Goal: Task Accomplishment & Management: Use online tool/utility

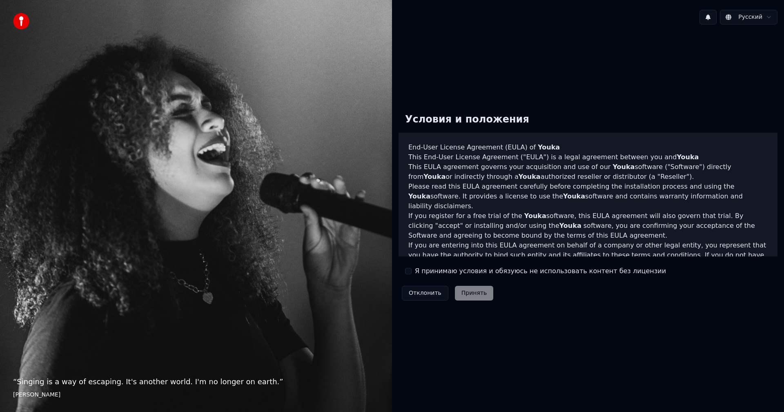
click at [438, 272] on label "Я принимаю условия и обязуюсь не использовать контент без лицензии" at bounding box center [540, 271] width 251 height 10
click at [412, 272] on button "Я принимаю условия и обязуюсь не использовать контент без лицензии" at bounding box center [408, 271] width 7 height 7
click at [466, 287] on button "Принять" at bounding box center [474, 293] width 39 height 15
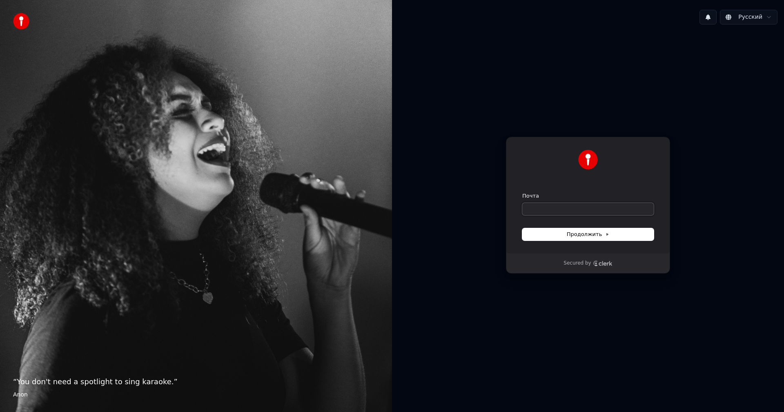
click at [551, 210] on input "Почта" at bounding box center [588, 209] width 132 height 12
click at [594, 232] on span "Продолжить" at bounding box center [588, 234] width 43 height 7
type input "**********"
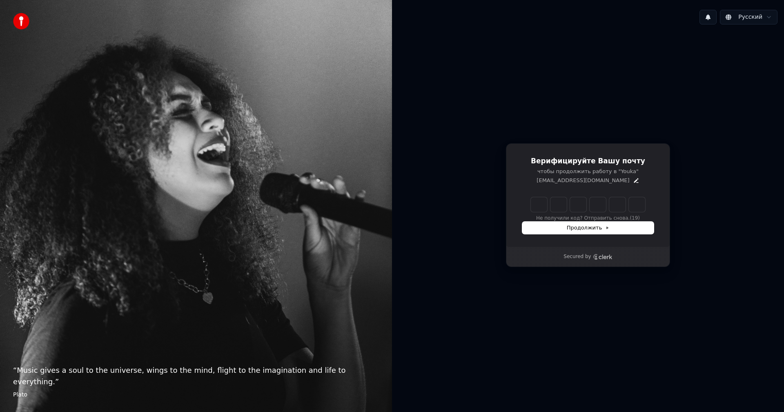
click at [546, 205] on input "Enter verification code" at bounding box center [588, 204] width 114 height 15
type input "******"
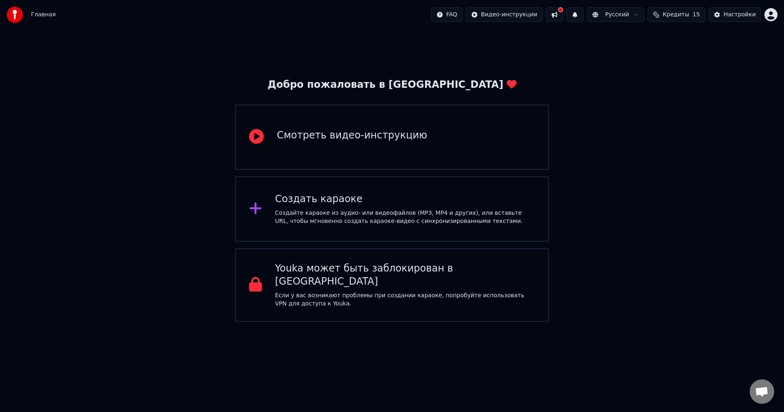
click at [322, 200] on div "Создать караоке" at bounding box center [405, 199] width 260 height 13
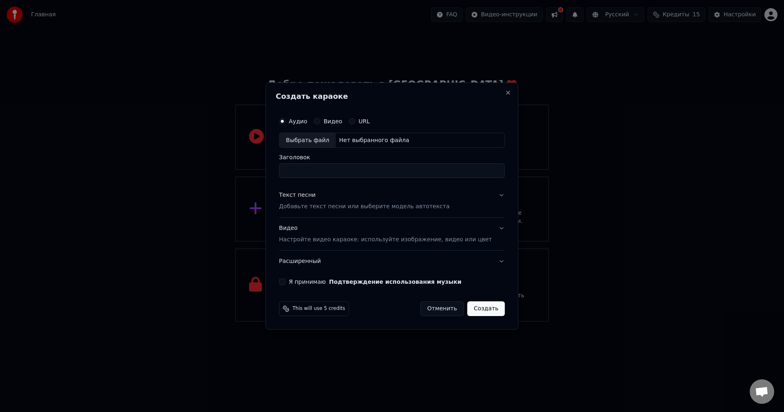
click at [365, 118] on div "URL" at bounding box center [359, 121] width 21 height 7
click at [355, 123] on button "URL" at bounding box center [352, 121] width 7 height 7
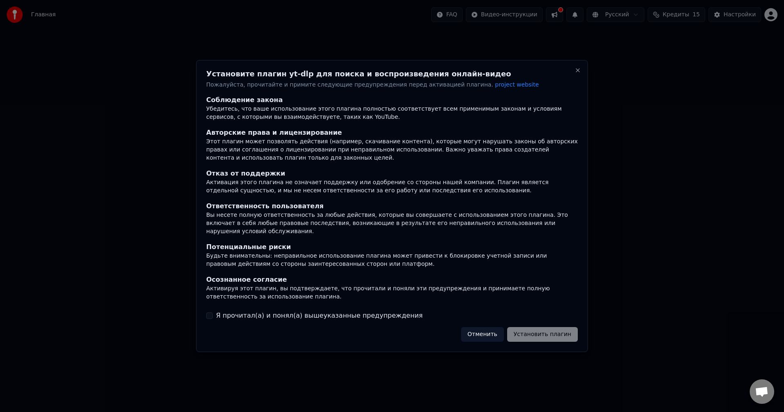
click at [217, 311] on label "Я прочитал(а) и понял(а) вышеуказанные предупреждения" at bounding box center [319, 316] width 207 height 10
click at [213, 312] on button "Я прочитал(а) и понял(а) вышеуказанные предупреждения" at bounding box center [209, 315] width 7 height 7
click at [528, 331] on button "Установить плагин" at bounding box center [542, 334] width 71 height 15
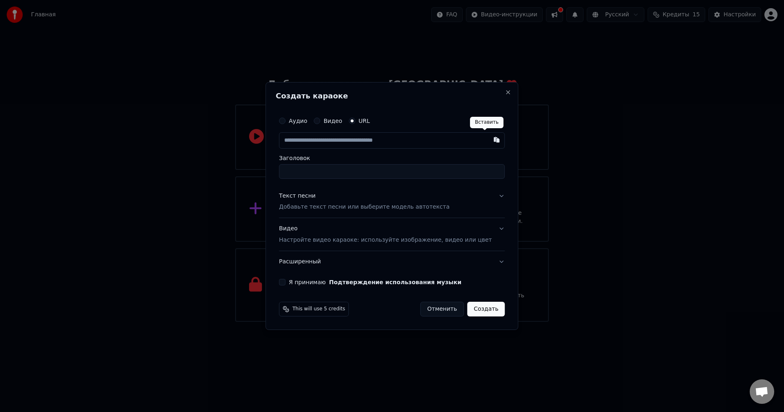
click at [489, 143] on button "button" at bounding box center [497, 139] width 16 height 15
type input "**********"
click at [374, 173] on input "**********" at bounding box center [392, 171] width 226 height 15
click at [395, 172] on input "**********" at bounding box center [392, 171] width 226 height 15
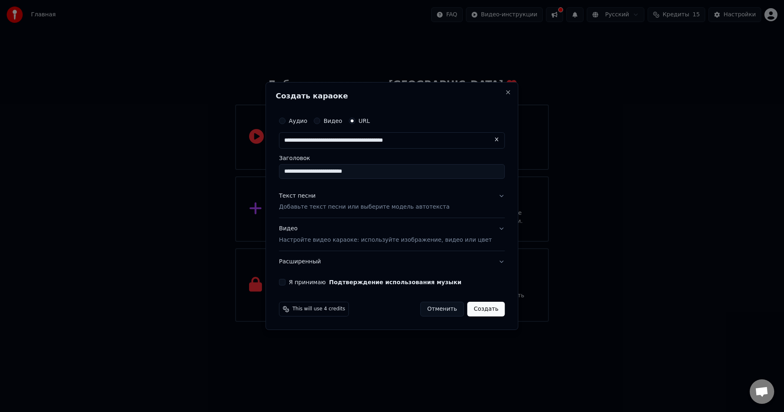
click at [480, 224] on button "Видео Настройте видео караоке: используйте изображение, видео или цвет" at bounding box center [392, 235] width 226 height 33
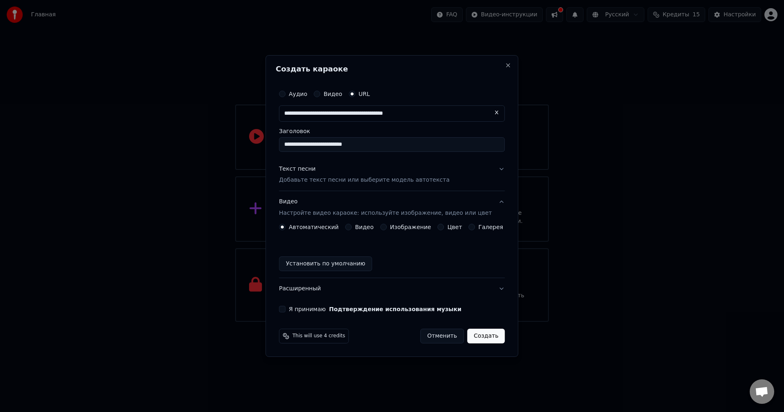
click at [341, 97] on label "Видео" at bounding box center [333, 94] width 19 height 6
click at [320, 97] on button "Видео" at bounding box center [317, 94] width 7 height 7
click at [361, 94] on div "URL" at bounding box center [359, 94] width 21 height 7
click at [355, 94] on button "URL" at bounding box center [352, 94] width 7 height 7
click at [503, 69] on div "Создать караоке Аудио Видео URL Заголовок Текст песни Добавьте текст песни или …" at bounding box center [392, 206] width 253 height 302
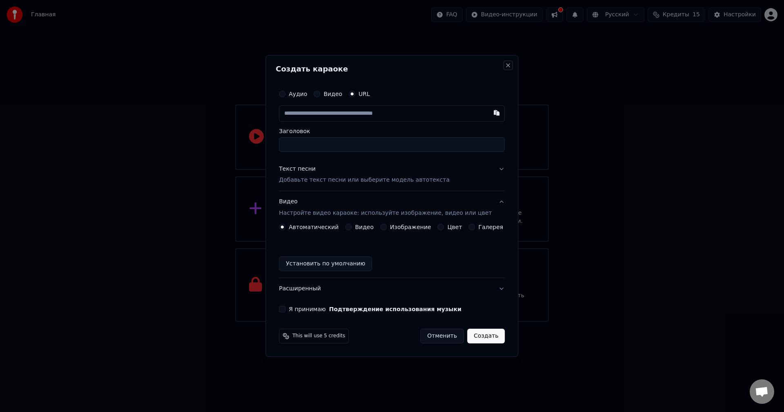
click at [505, 65] on button "Close" at bounding box center [508, 65] width 7 height 7
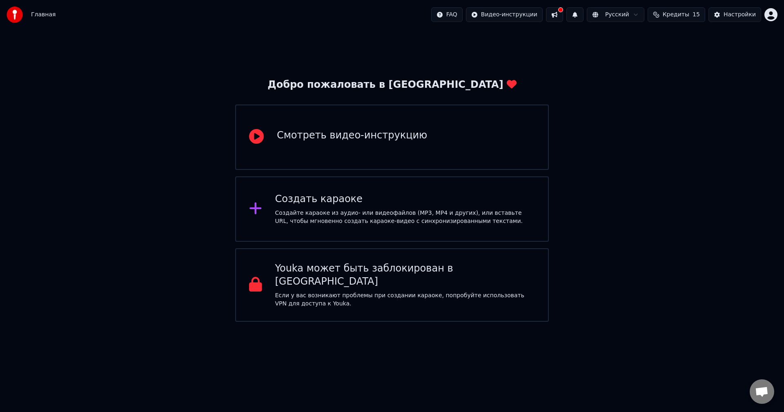
click at [407, 122] on div "Смотреть видео-инструкцию" at bounding box center [392, 137] width 314 height 65
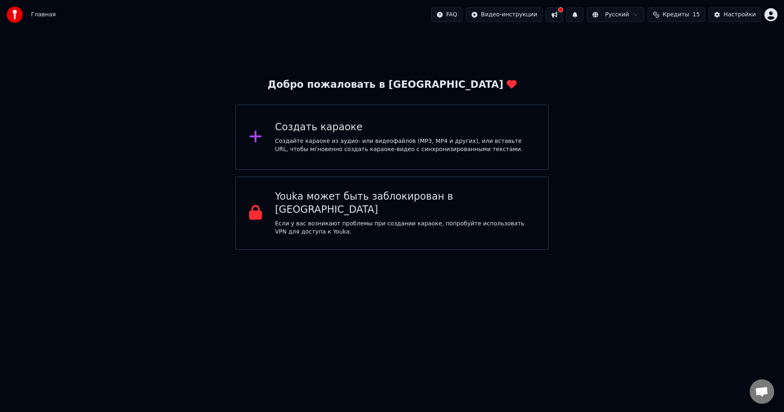
click at [367, 141] on div "Создайте караоке из аудио- или видеофайлов (MP3, MP4 и других), или вставьте UR…" at bounding box center [405, 145] width 260 height 16
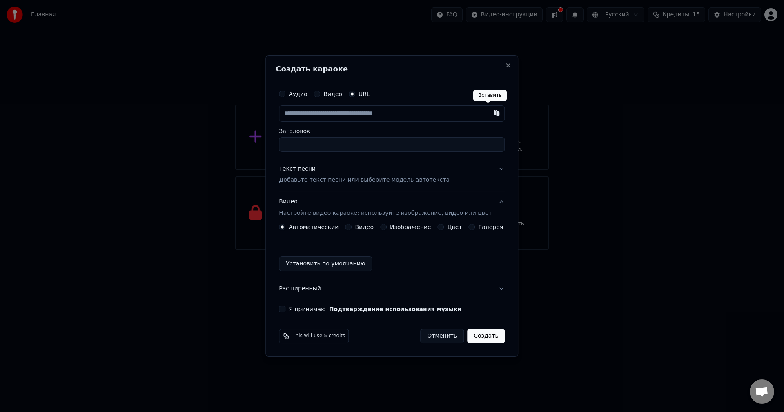
click at [491, 114] on button "button" at bounding box center [497, 112] width 16 height 15
type input "**********"
click at [421, 145] on input "Заголовок" at bounding box center [392, 144] width 226 height 15
click at [456, 112] on input "**********" at bounding box center [392, 113] width 226 height 16
click at [333, 145] on input "Заголовок" at bounding box center [392, 144] width 226 height 15
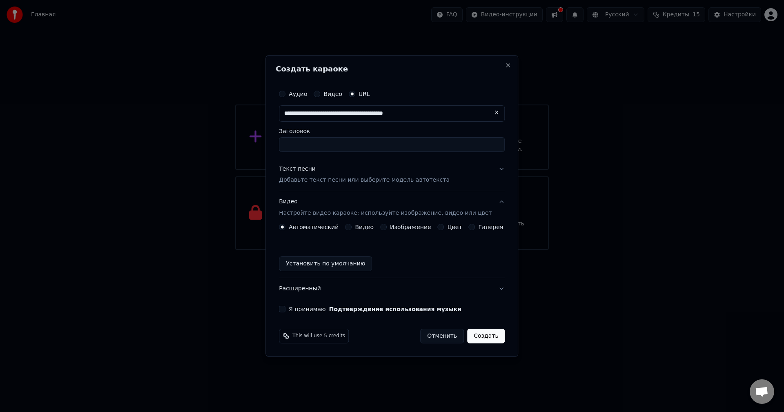
paste input "**********"
click at [357, 176] on p "Добавьте текст песни или выберите модель автотекста" at bounding box center [364, 180] width 171 height 8
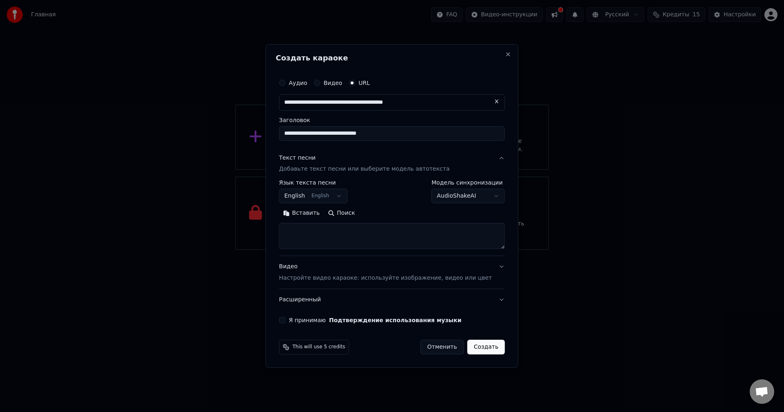
click at [344, 197] on button "English English" at bounding box center [313, 196] width 69 height 15
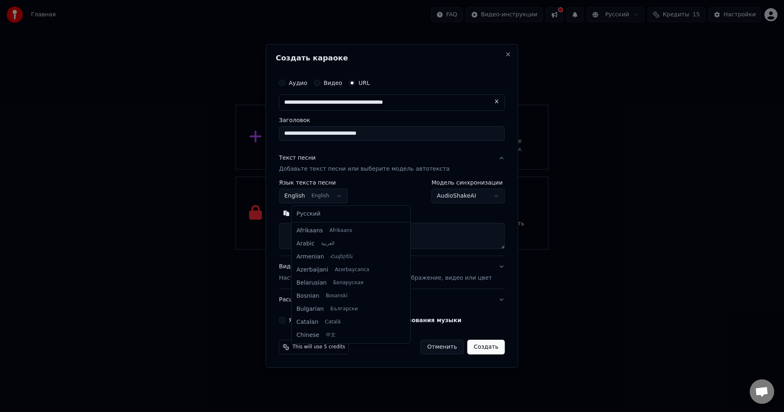
scroll to position [65, 0]
type input "**********"
select select "**"
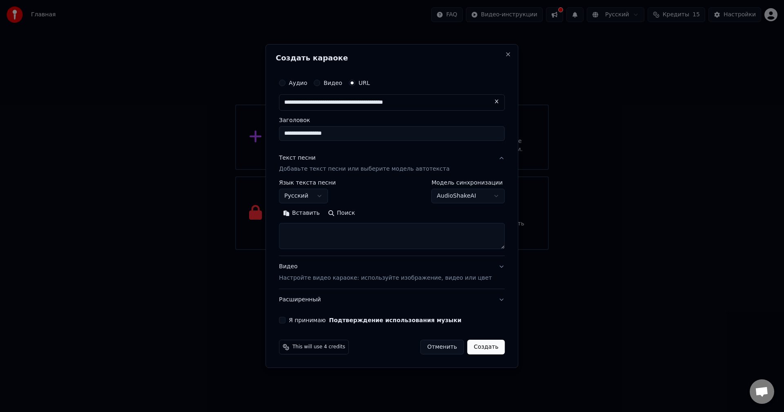
click at [467, 194] on body "**********" at bounding box center [392, 125] width 784 height 250
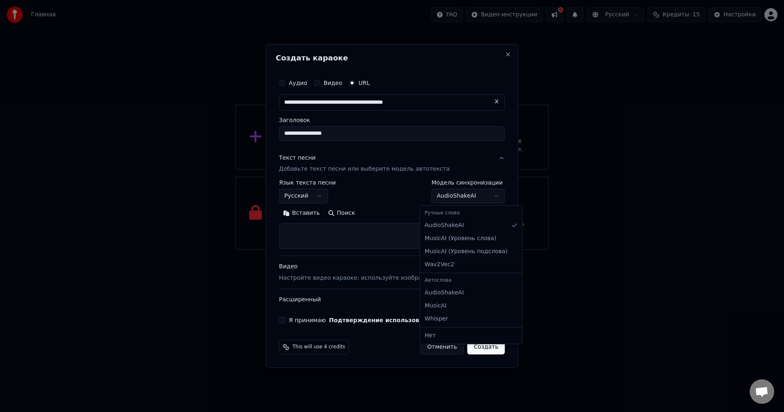
click at [467, 194] on body "**********" at bounding box center [392, 125] width 784 height 250
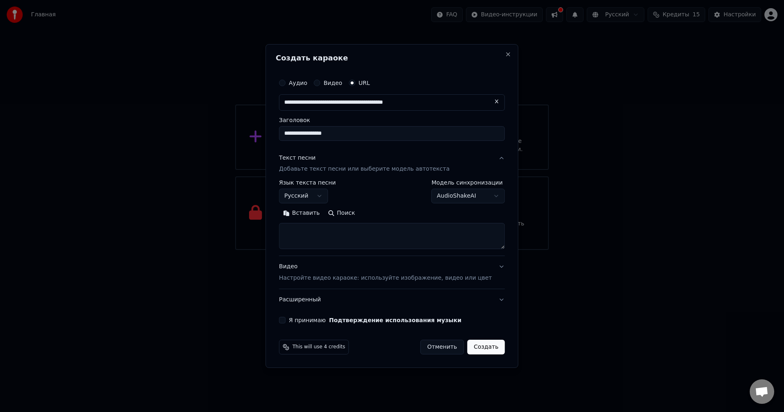
click at [399, 239] on textarea at bounding box center [392, 236] width 226 height 26
click at [354, 213] on button "Поиск" at bounding box center [341, 213] width 35 height 13
type textarea "**********"
click at [323, 274] on p "Настройте видео караоке: используйте изображение, видео или цвет" at bounding box center [385, 278] width 213 height 8
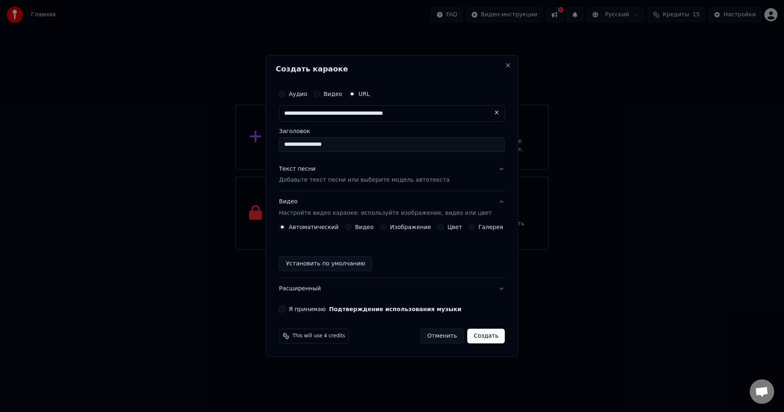
click at [353, 231] on div "Автоматический Видео Изображение Цвет Галерея Установить по умолчанию" at bounding box center [392, 247] width 226 height 47
click at [352, 230] on button "Видео" at bounding box center [348, 227] width 7 height 7
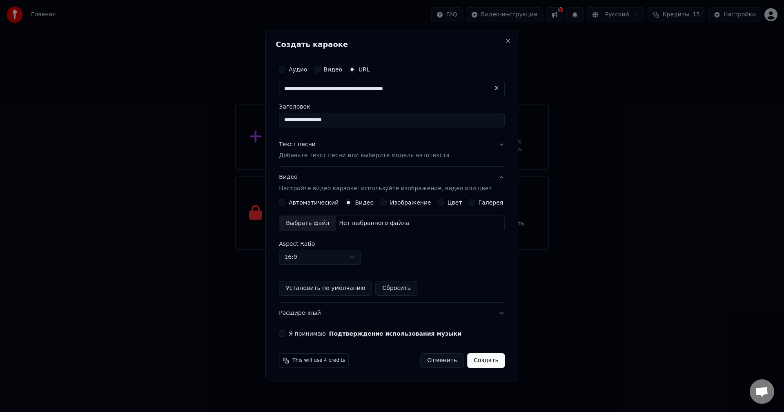
click at [286, 332] on button "Я принимаю Подтверждение использования музыки" at bounding box center [282, 333] width 7 height 7
click at [393, 203] on label "Изображение" at bounding box center [410, 203] width 41 height 6
click at [387, 203] on button "Изображение" at bounding box center [383, 202] width 7 height 7
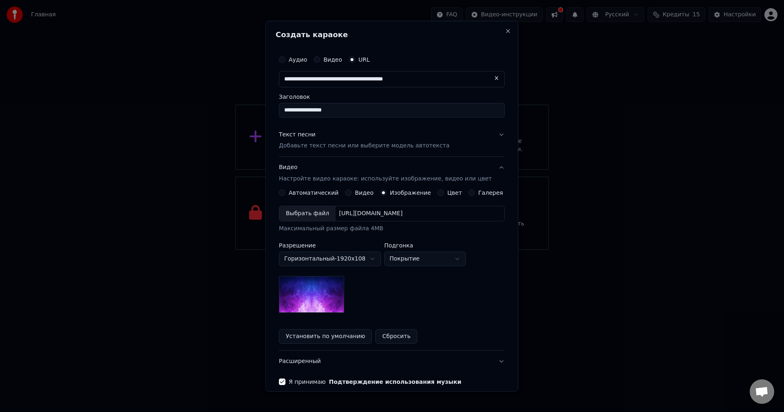
click at [317, 303] on img at bounding box center [311, 294] width 65 height 37
click at [365, 195] on label "Видео" at bounding box center [364, 193] width 19 height 6
click at [352, 195] on button "Видео" at bounding box center [348, 193] width 7 height 7
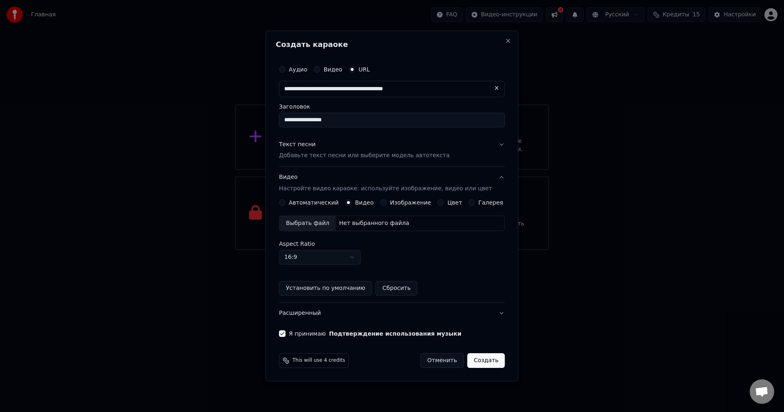
click at [364, 221] on div "Нет выбранного файла" at bounding box center [374, 223] width 77 height 8
click at [473, 201] on div "Галерея" at bounding box center [486, 202] width 35 height 7
click at [469, 203] on button "Галерея" at bounding box center [472, 202] width 7 height 7
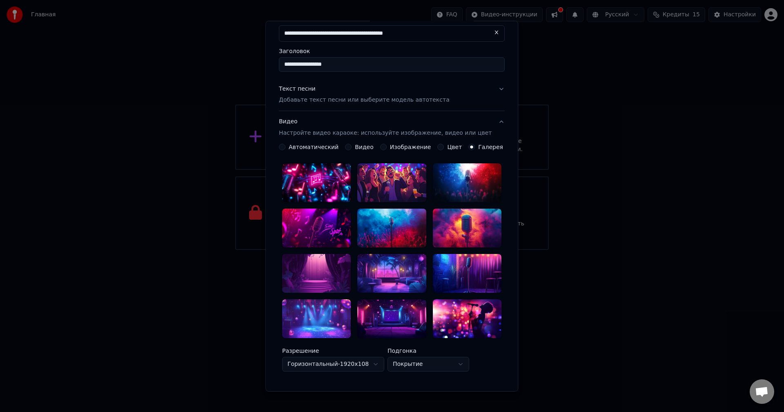
scroll to position [123, 0]
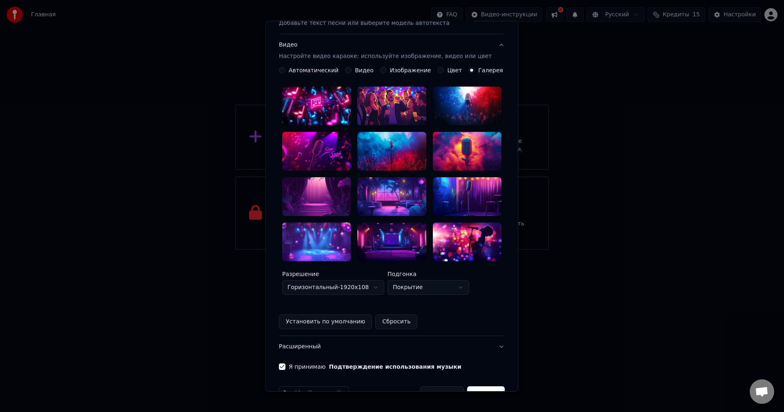
click at [362, 71] on label "Видео" at bounding box center [364, 70] width 19 height 6
click at [352, 71] on button "Видео" at bounding box center [348, 70] width 7 height 7
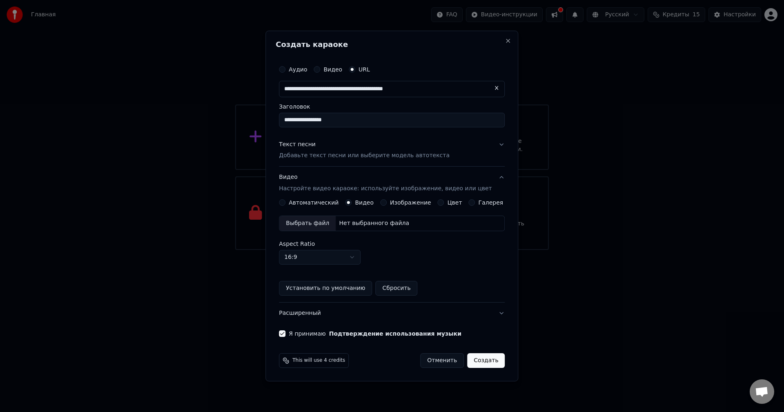
scroll to position [0, 0]
click at [305, 205] on label "Автоматический" at bounding box center [314, 203] width 50 height 6
click at [286, 205] on button "Автоматический" at bounding box center [282, 202] width 7 height 7
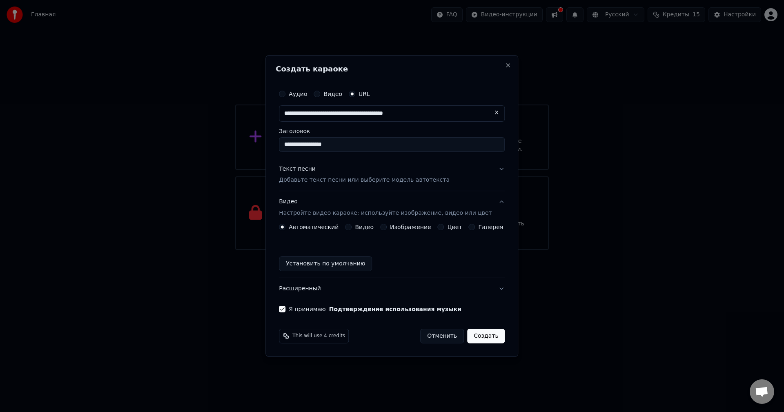
click at [480, 336] on button "Создать" at bounding box center [486, 336] width 38 height 15
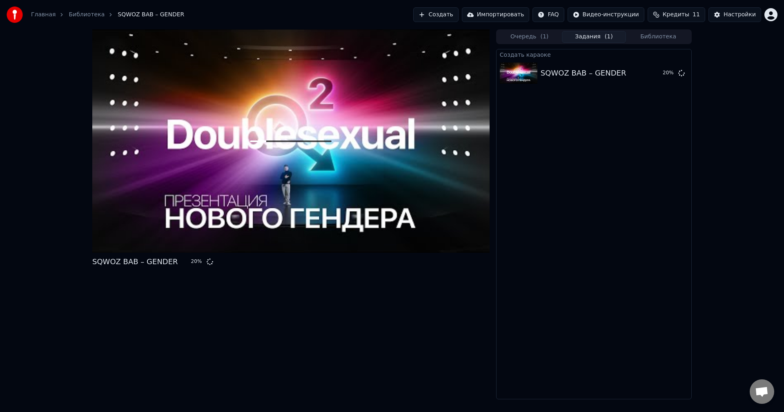
click at [526, 32] on button "Очередь ( 1 )" at bounding box center [530, 37] width 65 height 12
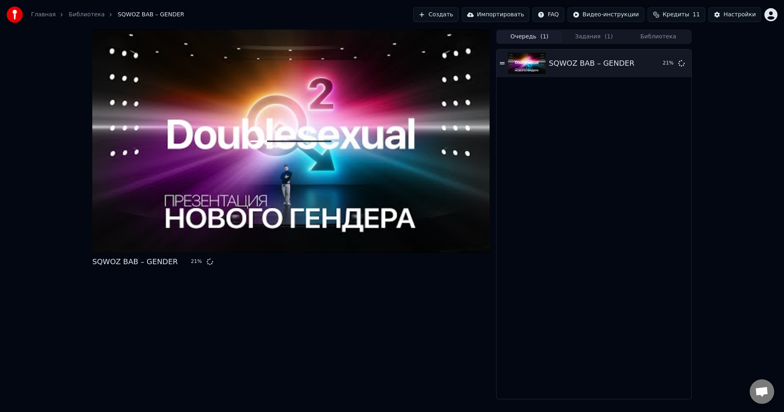
click at [458, 17] on button "Создать" at bounding box center [435, 14] width 45 height 15
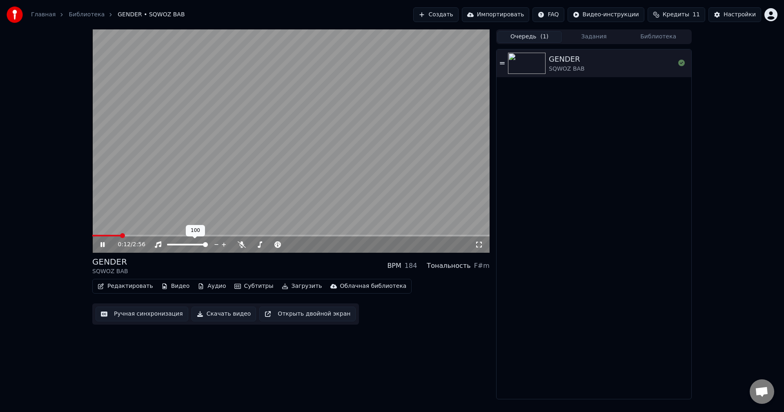
click at [222, 244] on icon at bounding box center [224, 245] width 8 height 8
click at [269, 152] on video at bounding box center [290, 140] width 397 height 223
drag, startPoint x: 116, startPoint y: 237, endPoint x: 103, endPoint y: 237, distance: 13.1
click at [103, 237] on div "0:23 / 2:56" at bounding box center [290, 245] width 397 height 16
click at [92, 237] on span at bounding box center [93, 236] width 2 height 2
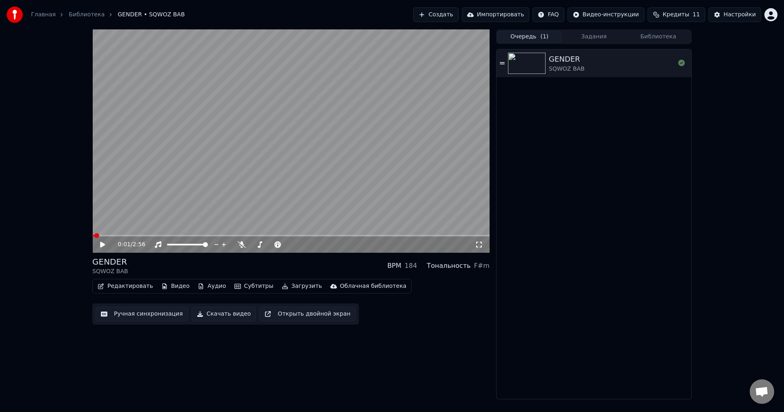
click at [80, 238] on div "0:01 / 2:56 GENDER SQWOZ BAB BPM 184 Тональность F#m Редактировать Видео Аудио …" at bounding box center [392, 214] width 784 height 370
click at [217, 190] on video at bounding box center [290, 140] width 397 height 223
click at [209, 194] on video at bounding box center [290, 140] width 397 height 223
click at [558, 67] on div "SQWOZ BAB" at bounding box center [567, 69] width 36 height 8
click at [312, 144] on video at bounding box center [290, 140] width 397 height 223
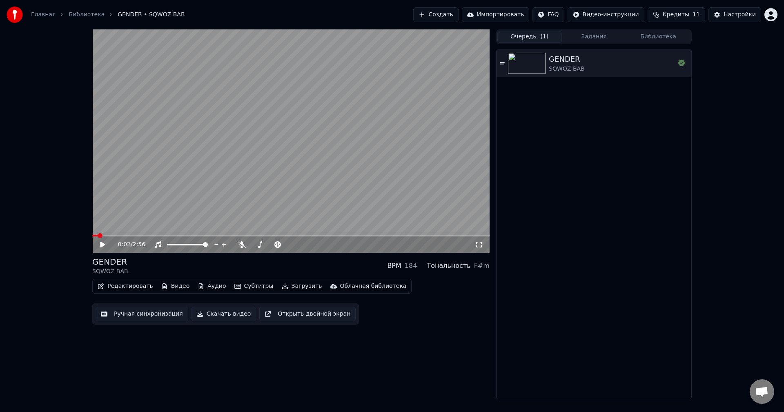
click at [155, 237] on div "0:02 / 2:56" at bounding box center [290, 245] width 397 height 16
click at [133, 236] on span at bounding box center [130, 235] width 5 height 5
click at [407, 131] on video at bounding box center [290, 140] width 397 height 223
click at [172, 235] on span at bounding box center [172, 235] width 5 height 5
click at [106, 243] on icon at bounding box center [108, 244] width 19 height 7
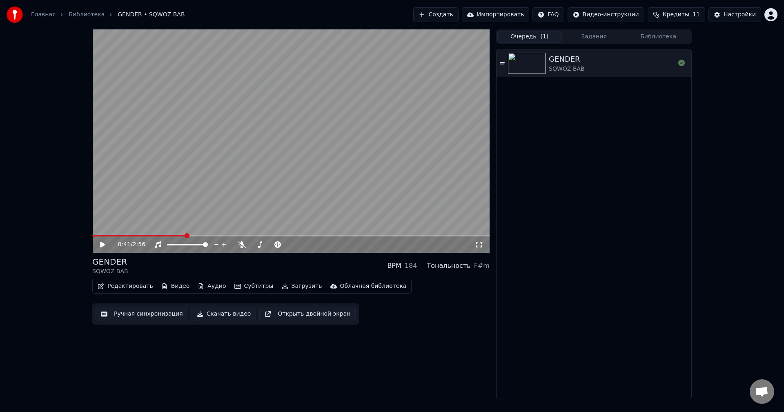
click at [157, 312] on button "Ручная синхронизация" at bounding box center [142, 314] width 93 height 15
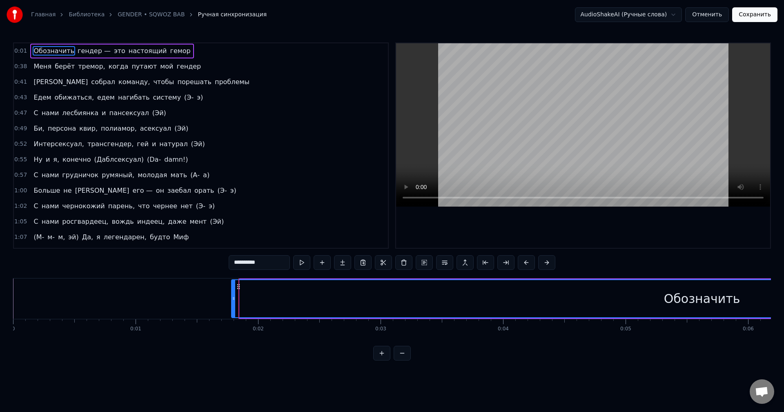
drag, startPoint x: 242, startPoint y: 304, endPoint x: 234, endPoint y: 302, distance: 8.4
click at [234, 302] on div at bounding box center [233, 298] width 3 height 37
click at [507, 121] on video at bounding box center [583, 124] width 374 height 163
drag, startPoint x: 287, startPoint y: 295, endPoint x: 273, endPoint y: 298, distance: 13.7
click at [279, 296] on div "Обозначить" at bounding box center [702, 298] width 940 height 37
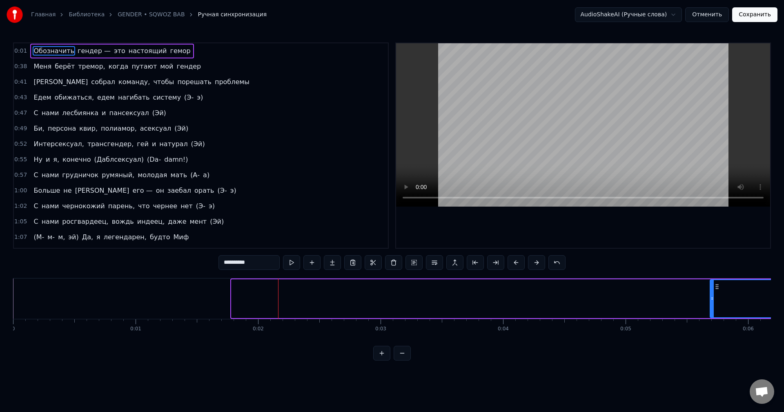
drag, startPoint x: 234, startPoint y: 297, endPoint x: 711, endPoint y: 298, distance: 476.3
click at [711, 298] on icon at bounding box center [712, 298] width 3 height 7
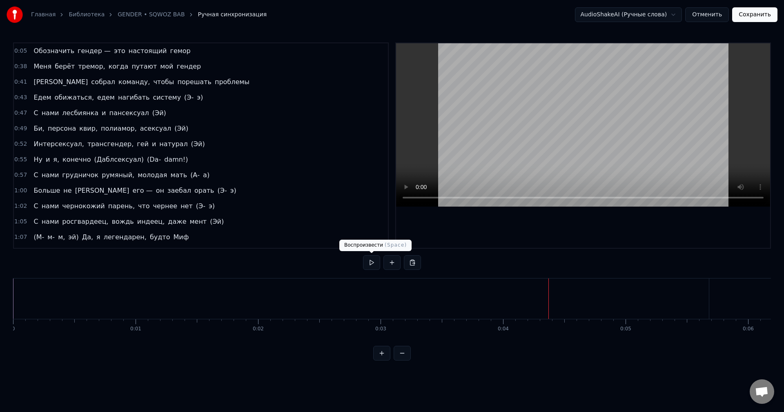
click at [378, 259] on button at bounding box center [371, 262] width 17 height 15
click at [377, 263] on button at bounding box center [371, 262] width 17 height 15
click at [409, 357] on button at bounding box center [402, 353] width 17 height 15
click at [408, 357] on button at bounding box center [402, 353] width 17 height 15
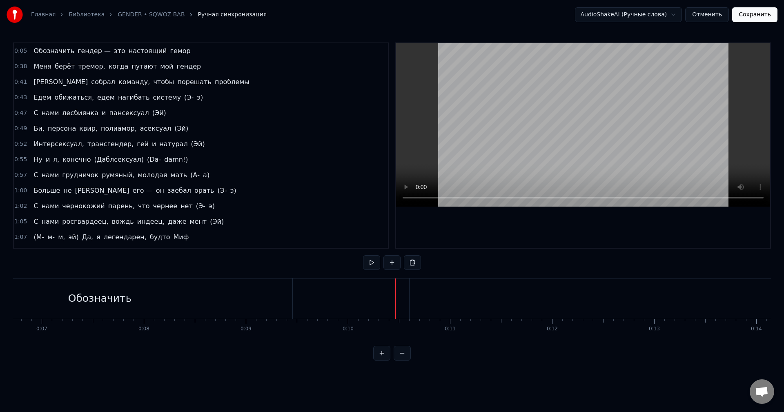
click at [408, 357] on button at bounding box center [402, 353] width 17 height 15
click at [408, 357] on div at bounding box center [392, 353] width 38 height 15
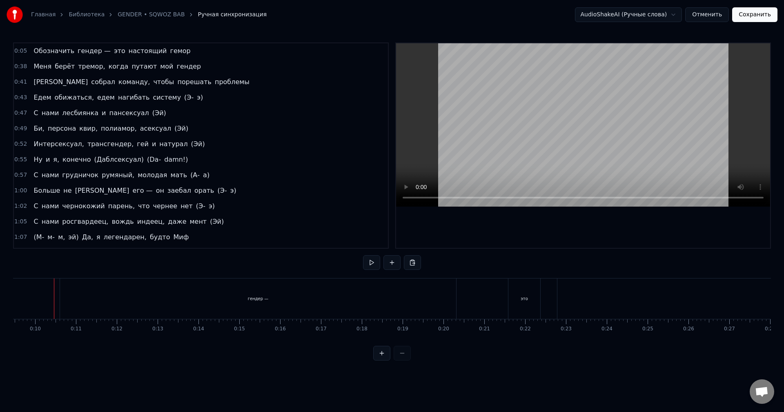
click at [401, 358] on div at bounding box center [392, 353] width 38 height 15
click at [80, 289] on div "гендер —" at bounding box center [258, 299] width 396 height 40
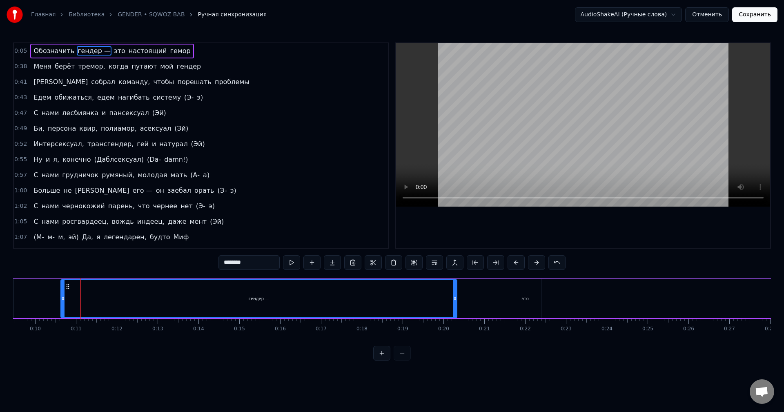
drag, startPoint x: 94, startPoint y: 292, endPoint x: 90, endPoint y: 292, distance: 4.1
click at [103, 292] on div "гендер —" at bounding box center [258, 298] width 395 height 37
drag, startPoint x: 63, startPoint y: 292, endPoint x: 69, endPoint y: 294, distance: 6.3
click at [69, 294] on div at bounding box center [68, 298] width 3 height 37
click at [471, 266] on button at bounding box center [475, 262] width 17 height 15
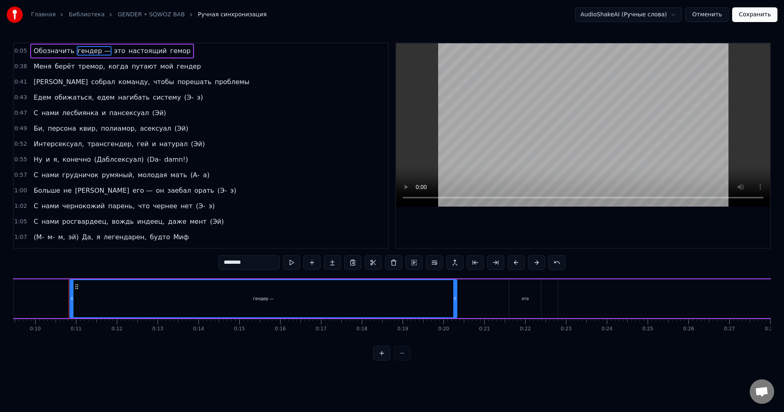
click at [686, 14] on html "Главная Библиотека GENDER • SQWOZ BAB Ручная синхронизация AudioShakeAI (Ручные…" at bounding box center [392, 187] width 784 height 374
click at [702, 14] on button "Отменить" at bounding box center [707, 14] width 44 height 15
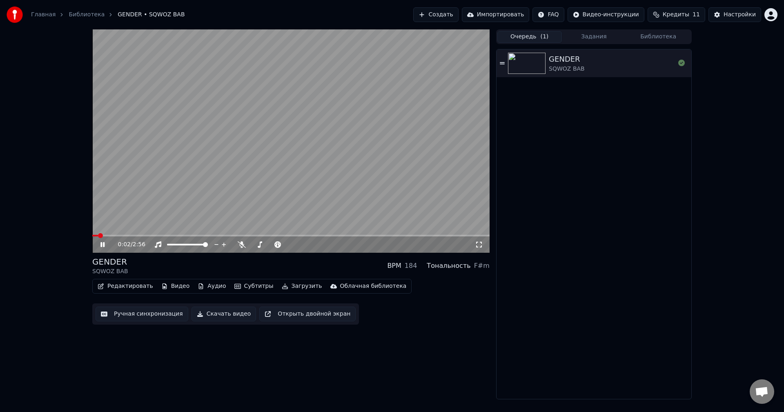
drag, startPoint x: 103, startPoint y: 233, endPoint x: 119, endPoint y: 231, distance: 16.1
click at [119, 231] on video at bounding box center [290, 140] width 397 height 223
click at [156, 233] on span at bounding box center [156, 235] width 5 height 5
click at [104, 245] on icon at bounding box center [102, 245] width 5 height 6
drag, startPoint x: 161, startPoint y: 233, endPoint x: 183, endPoint y: 232, distance: 21.2
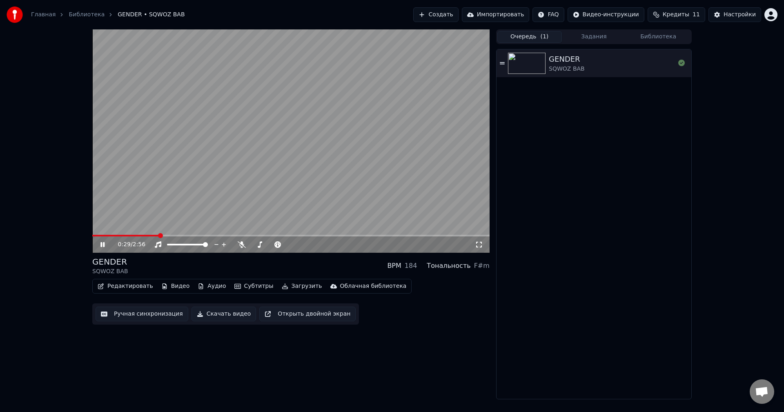
click at [186, 232] on video at bounding box center [290, 140] width 397 height 223
click at [192, 237] on span at bounding box center [190, 235] width 5 height 5
click at [173, 191] on video at bounding box center [290, 140] width 397 height 223
click at [478, 245] on icon at bounding box center [479, 244] width 8 height 7
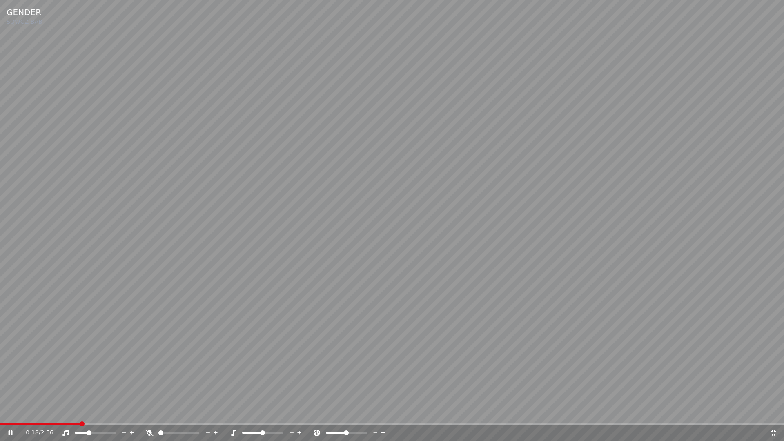
click at [76, 412] on span at bounding box center [40, 424] width 80 height 2
click at [158, 412] on span at bounding box center [160, 433] width 5 height 5
click at [230, 310] on video at bounding box center [392, 220] width 784 height 441
click at [773, 412] on icon at bounding box center [774, 433] width 8 height 7
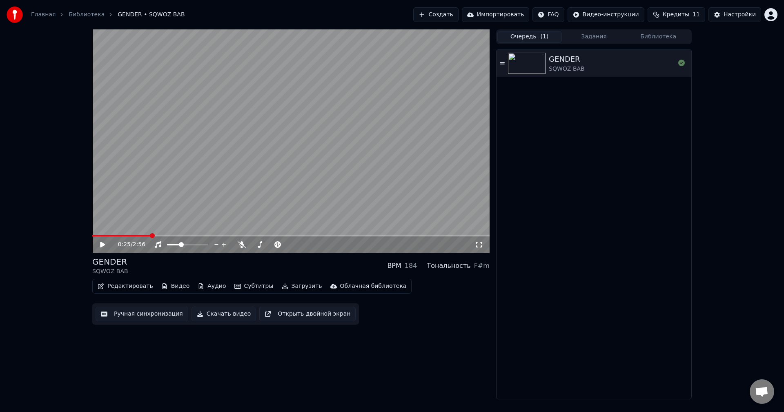
click at [277, 318] on button "Открыть двойной экран" at bounding box center [307, 314] width 96 height 15
drag, startPoint x: 132, startPoint y: 245, endPoint x: 120, endPoint y: 244, distance: 12.7
click at [133, 244] on span "2:56" at bounding box center [139, 245] width 13 height 8
click at [105, 243] on icon at bounding box center [108, 244] width 19 height 7
click at [268, 244] on span at bounding box center [271, 245] width 41 height 2
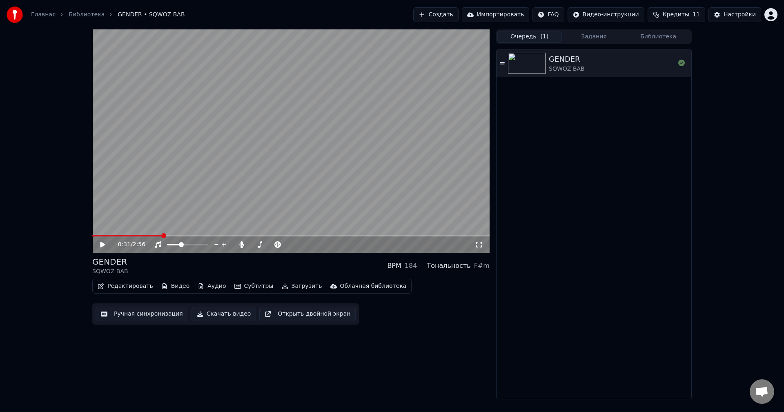
click at [267, 194] on video at bounding box center [290, 140] width 397 height 223
drag, startPoint x: 105, startPoint y: 246, endPoint x: 114, endPoint y: 246, distance: 8.6
click at [105, 246] on icon at bounding box center [108, 244] width 19 height 7
click at [251, 245] on span at bounding box center [251, 245] width 0 height 2
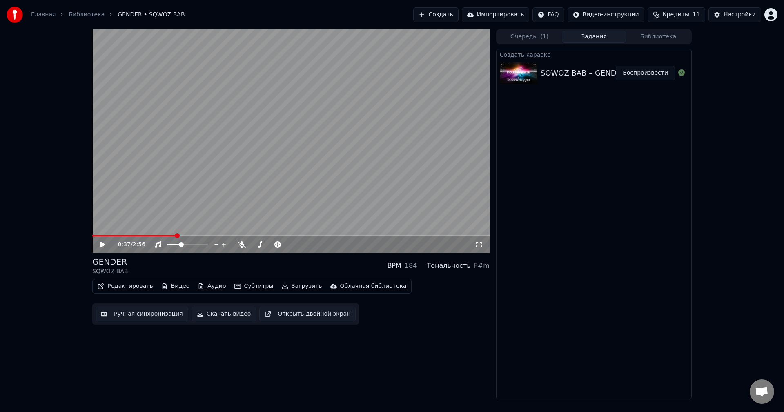
click at [606, 42] on button "Задания" at bounding box center [594, 37] width 65 height 12
click at [649, 36] on button "Библиотека" at bounding box center [658, 37] width 65 height 12
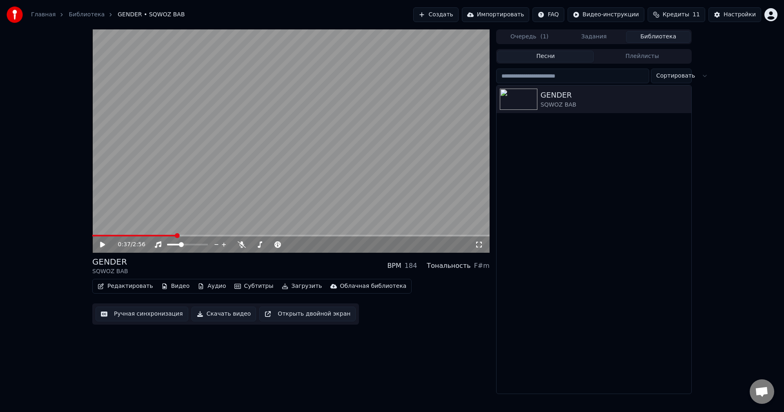
click at [588, 42] on button "Задания" at bounding box center [594, 37] width 65 height 12
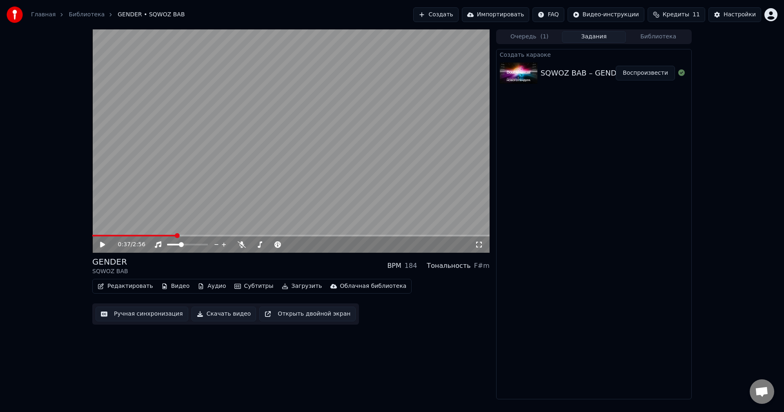
click at [208, 285] on button "Аудио" at bounding box center [211, 286] width 35 height 11
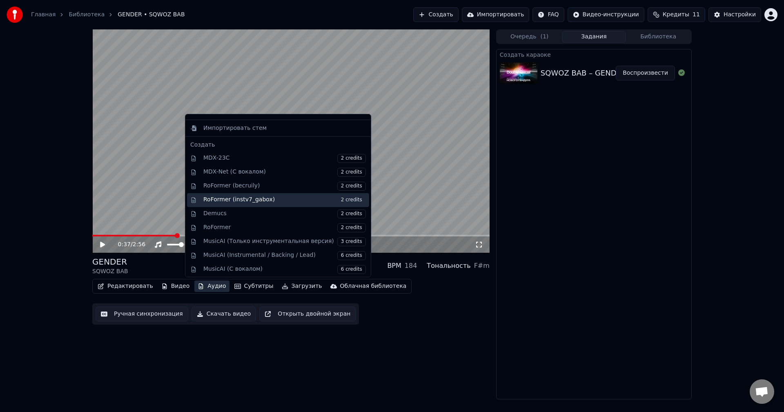
scroll to position [83, 0]
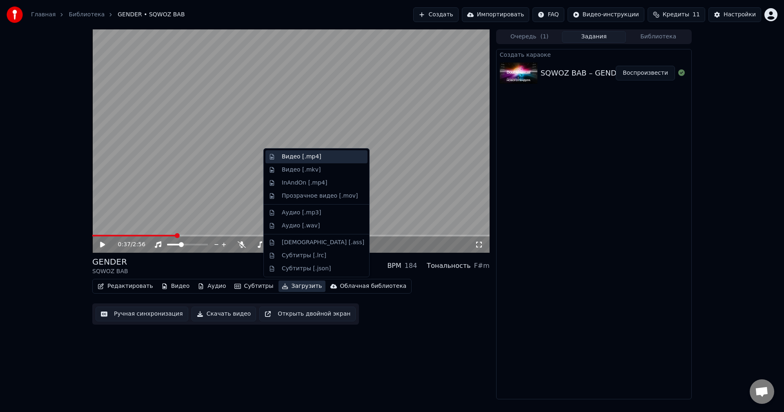
click at [287, 158] on div "Видео [.mp4]" at bounding box center [302, 157] width 40 height 8
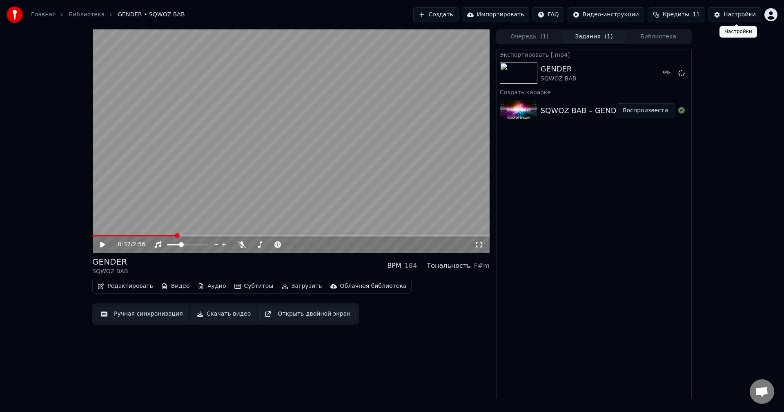
click at [695, 282] on div "0:37 / 2:56 GENDER SQWOZ BAB BPM 184 Тональность F#m Редактировать Видео Аудио …" at bounding box center [392, 214] width 613 height 370
click at [679, 75] on icon at bounding box center [681, 72] width 7 height 7
click at [167, 234] on video at bounding box center [290, 140] width 397 height 223
click at [163, 235] on span at bounding box center [128, 236] width 72 height 2
click at [103, 246] on icon at bounding box center [108, 244] width 19 height 7
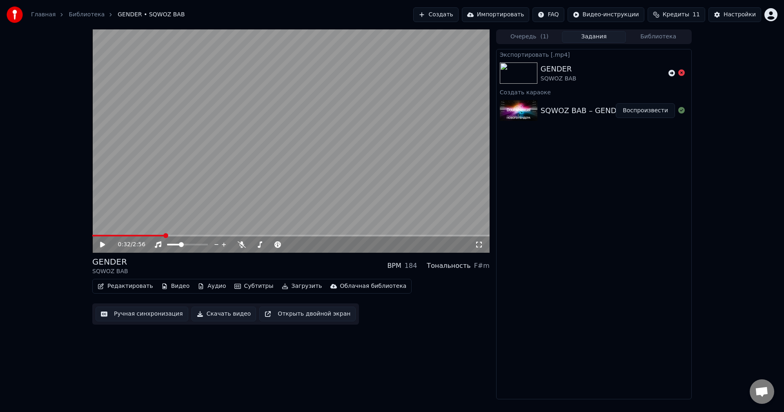
click at [154, 236] on span at bounding box center [128, 236] width 72 height 2
click at [480, 246] on icon at bounding box center [479, 244] width 8 height 7
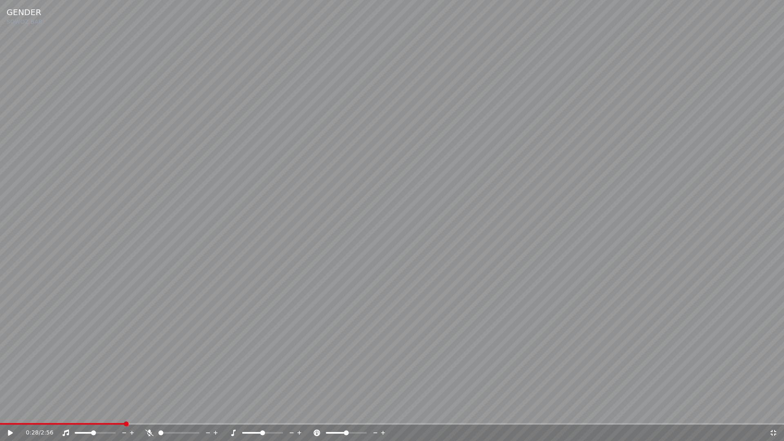
click at [93, 412] on span at bounding box center [93, 433] width 5 height 5
click at [280, 341] on video at bounding box center [392, 220] width 784 height 441
click at [98, 412] on span at bounding box center [97, 433] width 5 height 5
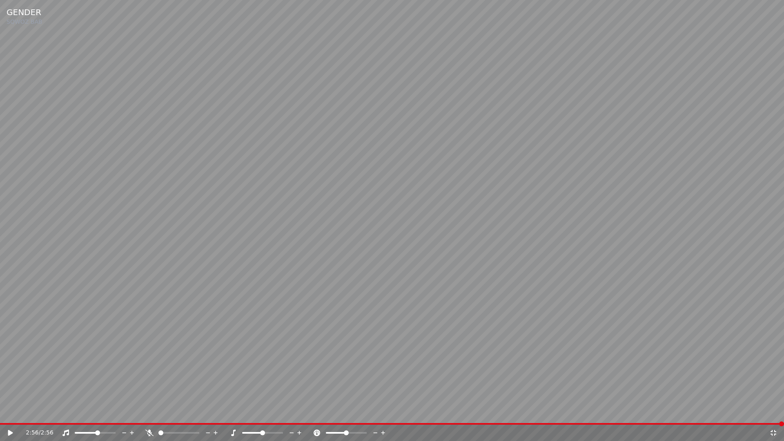
click at [777, 412] on icon at bounding box center [774, 433] width 6 height 6
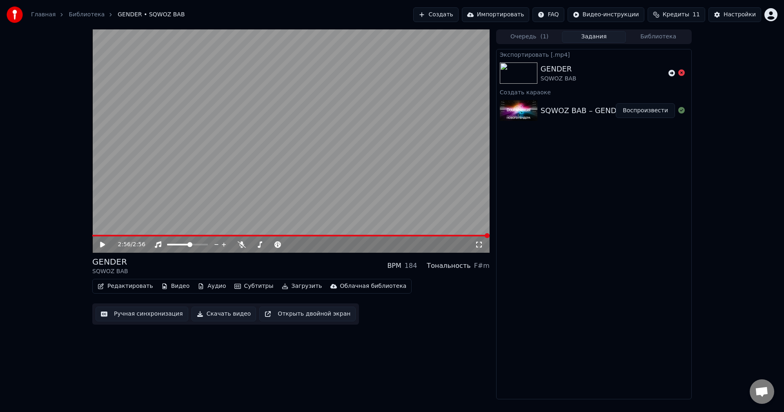
click at [458, 19] on button "Создать" at bounding box center [435, 14] width 45 height 15
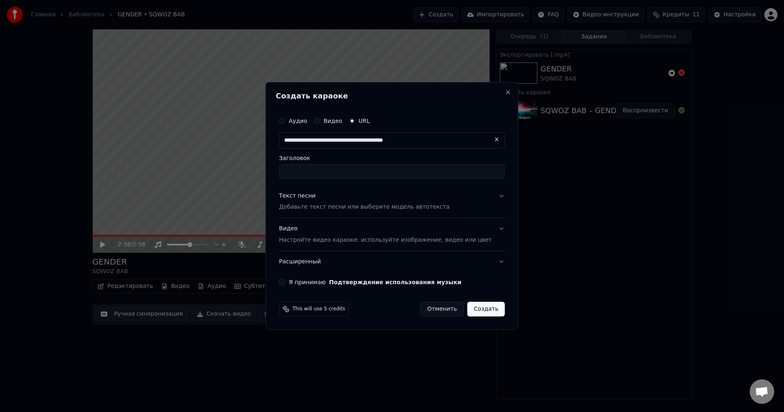
type input "**********"
click at [319, 170] on input "Заголовок" at bounding box center [392, 171] width 226 height 15
click at [319, 207] on p "Добавьте текст песни или выберите модель автотекста" at bounding box center [364, 207] width 171 height 8
type input "**********"
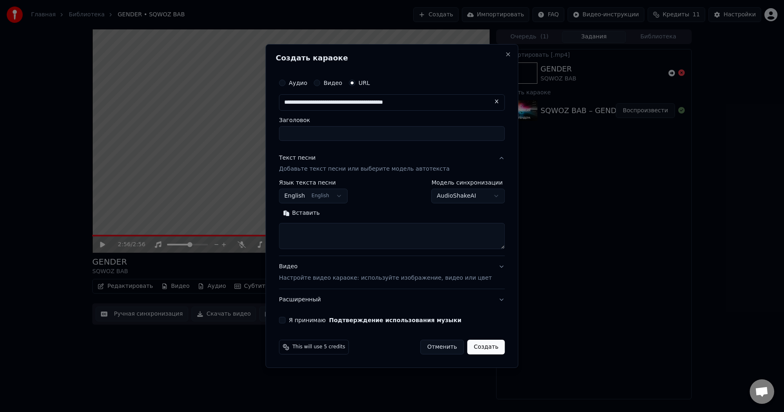
click at [313, 199] on body "**********" at bounding box center [392, 206] width 784 height 412
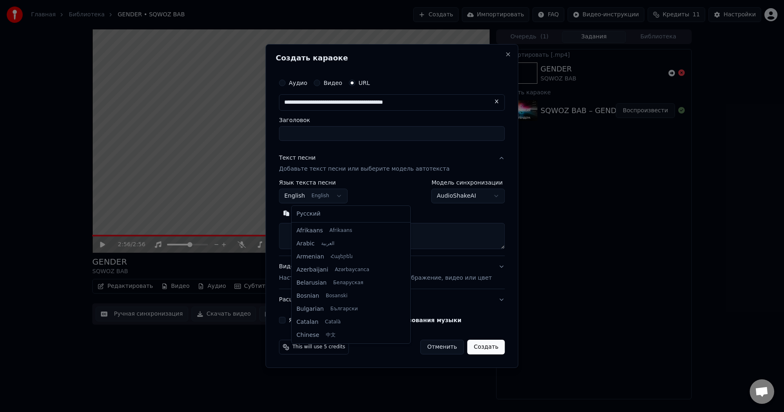
scroll to position [65, 0]
select select "**"
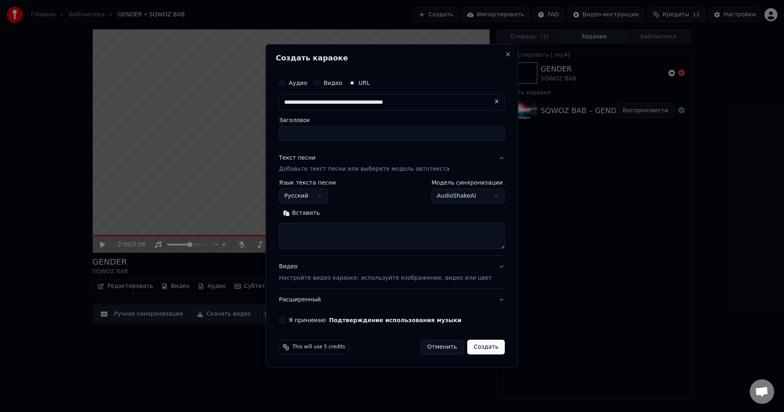
click at [431, 237] on textarea at bounding box center [392, 236] width 226 height 26
click at [306, 231] on textarea at bounding box center [392, 236] width 226 height 26
click at [376, 231] on textarea at bounding box center [392, 236] width 226 height 26
click at [315, 138] on input "Заголовок" at bounding box center [392, 133] width 226 height 15
type input "**********"
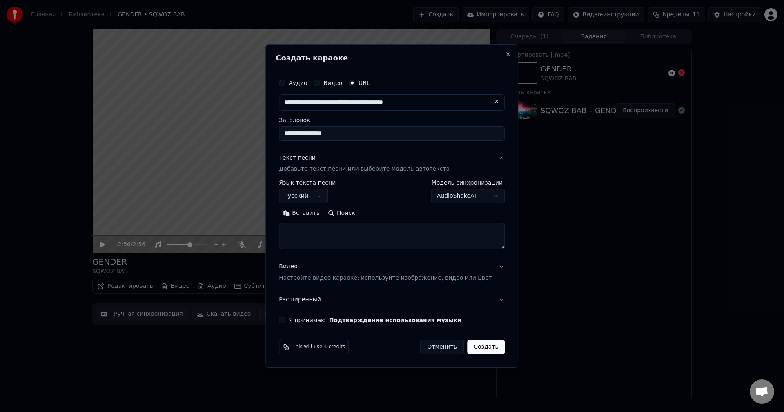
click at [344, 213] on button "Поиск" at bounding box center [341, 213] width 35 height 13
type textarea "**********"
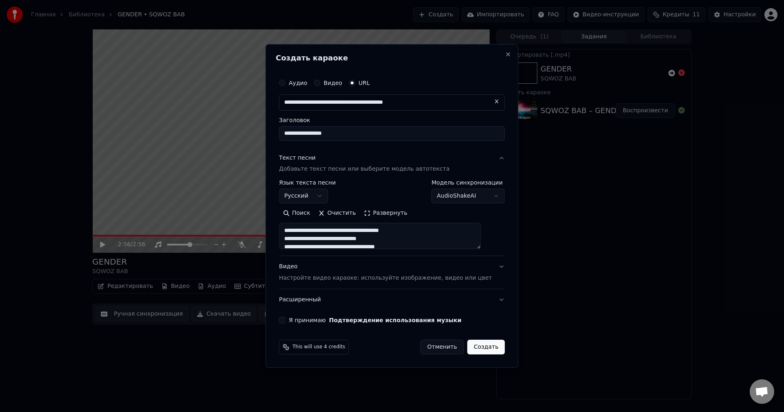
click at [320, 82] on button "Видео" at bounding box center [317, 83] width 7 height 7
click at [299, 83] on div "Аудио" at bounding box center [293, 83] width 28 height 7
click at [355, 84] on button "URL" at bounding box center [352, 83] width 7 height 7
click at [466, 196] on body "**********" at bounding box center [392, 206] width 784 height 412
click at [307, 80] on label "Аудио" at bounding box center [298, 83] width 18 height 6
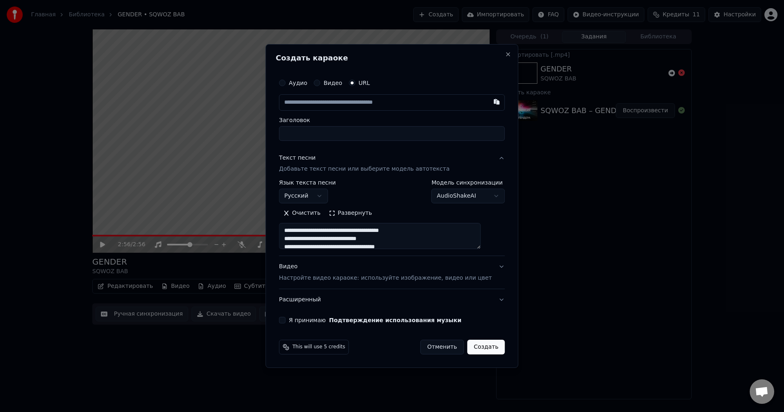
click at [286, 80] on button "Аудио" at bounding box center [282, 83] width 7 height 7
click at [367, 99] on div "Нет выбранного файла" at bounding box center [374, 102] width 77 height 8
click at [368, 107] on div "Выбрать файл Нет выбранного файла" at bounding box center [392, 103] width 226 height 16
type input "**********"
click at [338, 170] on p "Добавьте текст песни или выберите модель автотекста" at bounding box center [364, 169] width 171 height 8
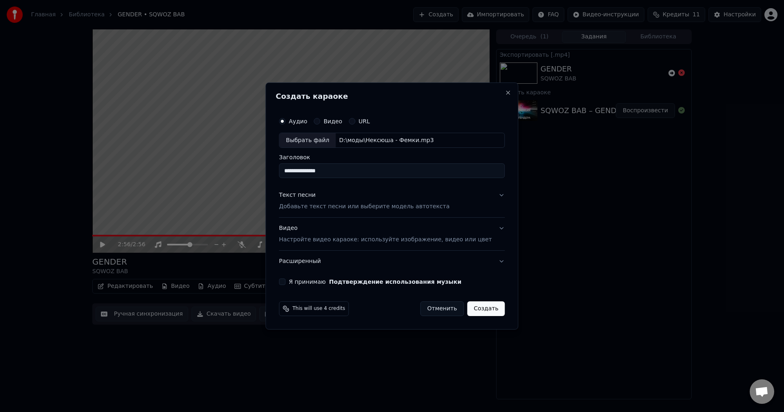
click at [317, 202] on div "Текст песни Добавьте текст песни или выберите модель автотекста" at bounding box center [364, 202] width 171 height 20
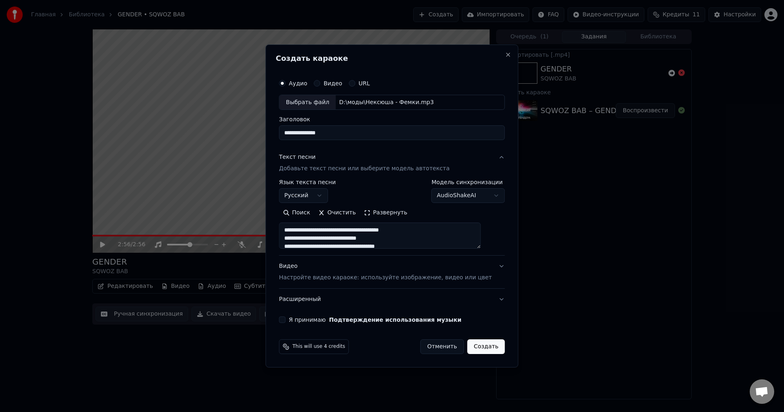
click at [336, 213] on button "Очистить" at bounding box center [338, 213] width 46 height 13
click at [346, 217] on button "Поиск" at bounding box center [341, 213] width 35 height 13
click at [286, 322] on button "Я принимаю Подтверждение использования музыки" at bounding box center [282, 320] width 7 height 7
type textarea "**********"
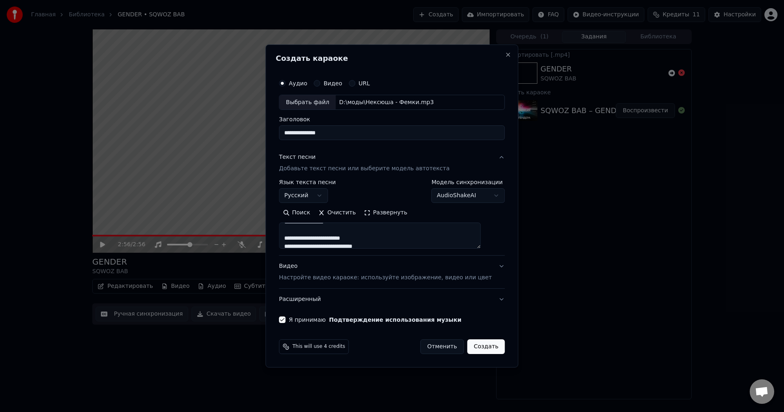
click at [329, 278] on p "Настройте видео караоке: используйте изображение, видео или цвет" at bounding box center [385, 278] width 213 height 8
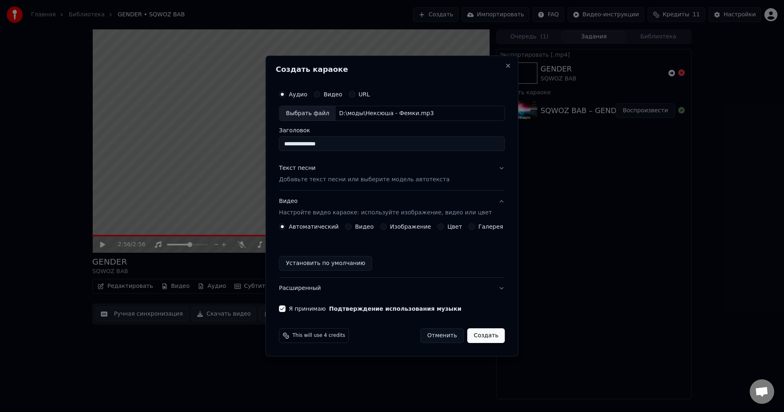
click at [487, 341] on button "Создать" at bounding box center [486, 335] width 38 height 15
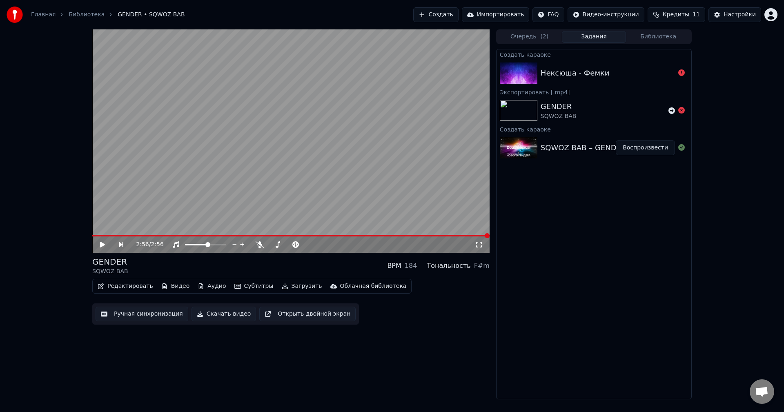
click at [456, 18] on button "Создать" at bounding box center [435, 14] width 45 height 15
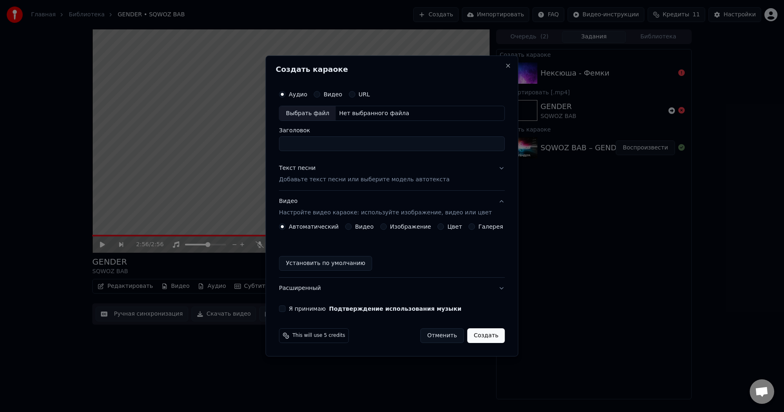
click at [379, 116] on div "Нет выбранного файла" at bounding box center [374, 113] width 77 height 8
click at [368, 93] on label "URL" at bounding box center [364, 94] width 11 height 6
click at [355, 93] on button "URL" at bounding box center [352, 94] width 7 height 7
click at [359, 143] on input "Заголовок" at bounding box center [392, 144] width 226 height 15
click at [352, 114] on input "text" at bounding box center [392, 113] width 226 height 16
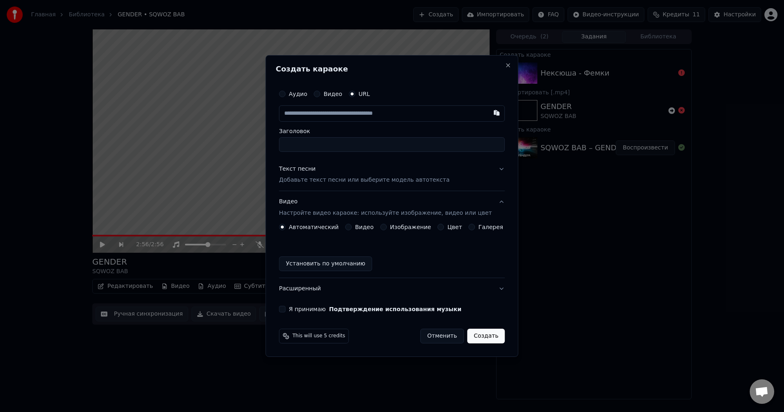
paste input "**********"
type input "**********"
click at [339, 148] on input "Заголовок" at bounding box center [392, 144] width 226 height 15
click at [374, 116] on input "text" at bounding box center [392, 113] width 226 height 16
paste input "**********"
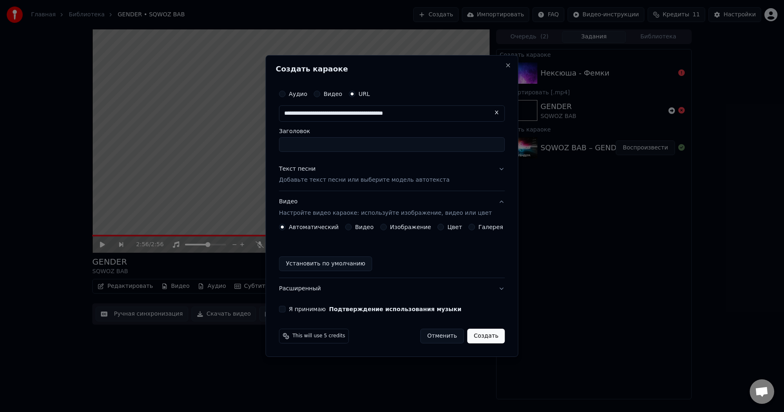
type input "**********"
click at [362, 146] on input "Заголовок" at bounding box center [392, 144] width 226 height 15
click at [411, 109] on input "text" at bounding box center [392, 113] width 226 height 16
click at [298, 146] on input "Заголовок" at bounding box center [392, 144] width 226 height 15
click at [311, 110] on input "text" at bounding box center [392, 113] width 226 height 16
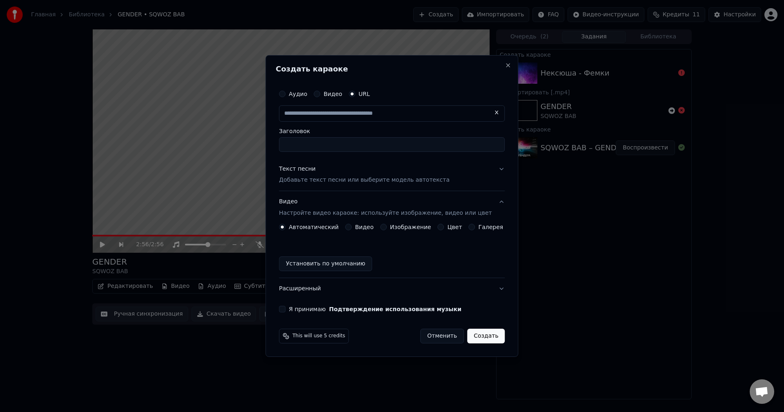
paste input "**********"
type input "**********"
click at [369, 147] on input "Заголовок" at bounding box center [392, 144] width 226 height 15
click at [474, 115] on input "text" at bounding box center [392, 113] width 226 height 16
click at [430, 116] on input "text" at bounding box center [392, 113] width 226 height 16
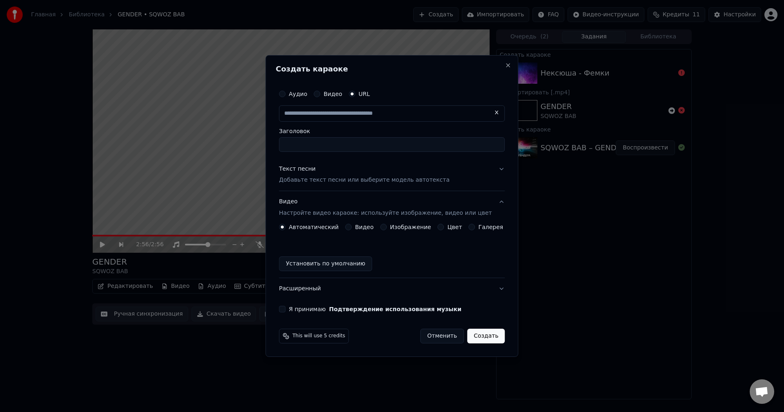
paste input "**********"
type input "**********"
click at [342, 141] on input "Заголовок" at bounding box center [392, 144] width 226 height 15
type input "**********"
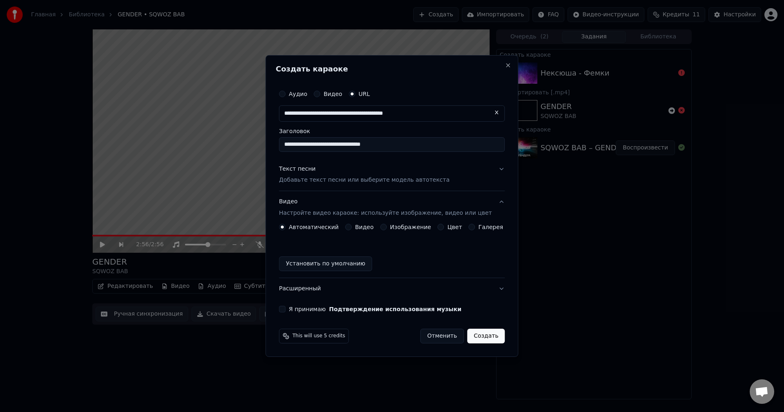
click at [380, 173] on div "Текст песни Добавьте текст песни или выберите модель автотекста" at bounding box center [364, 175] width 171 height 20
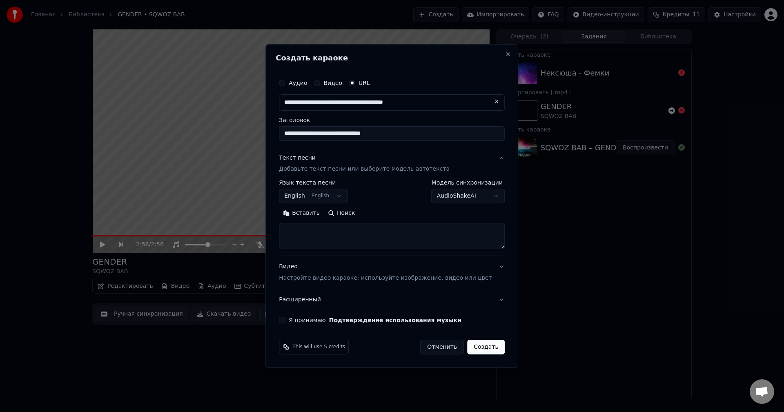
click at [345, 196] on body "**********" at bounding box center [392, 206] width 784 height 412
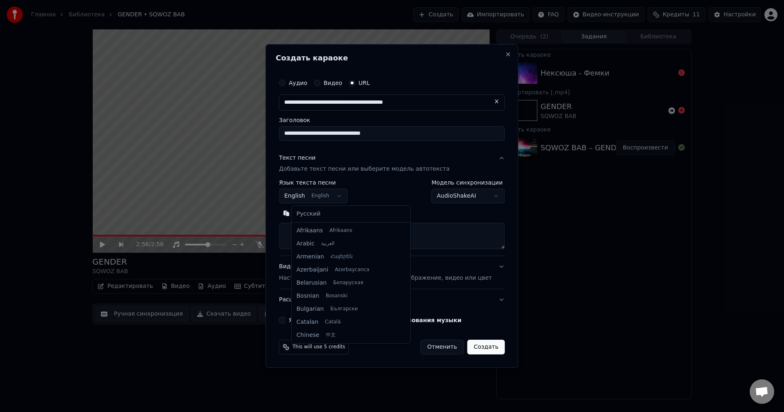
scroll to position [65, 0]
select select "**"
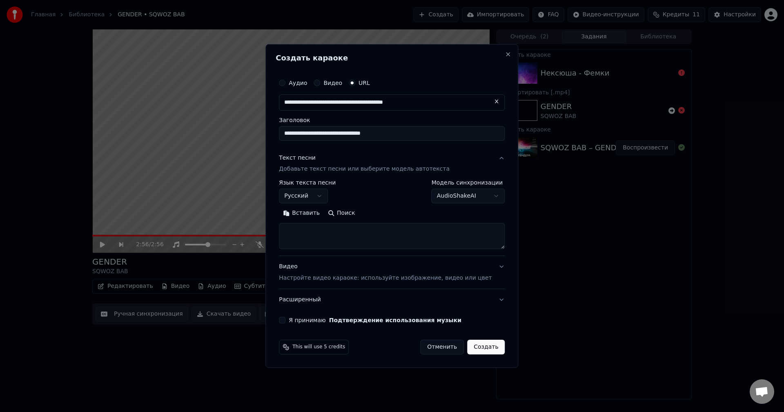
click at [364, 275] on p "Настройте видео караоке: используйте изображение, видео или цвет" at bounding box center [385, 278] width 213 height 8
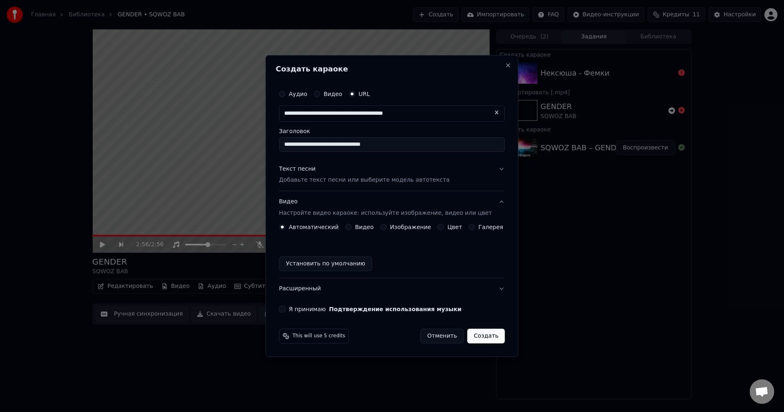
click at [286, 309] on button "Я принимаю Подтверждение использования музыки" at bounding box center [282, 309] width 7 height 7
click at [477, 336] on button "Создать" at bounding box center [486, 336] width 38 height 15
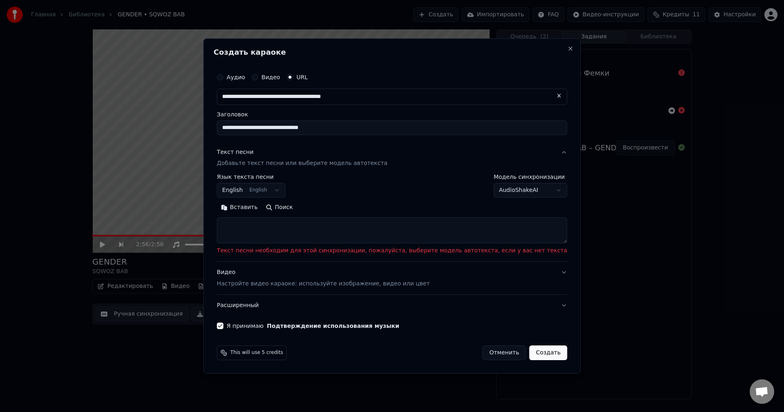
click at [533, 194] on body "**********" at bounding box center [392, 206] width 784 height 412
click at [299, 194] on body "**********" at bounding box center [392, 206] width 784 height 412
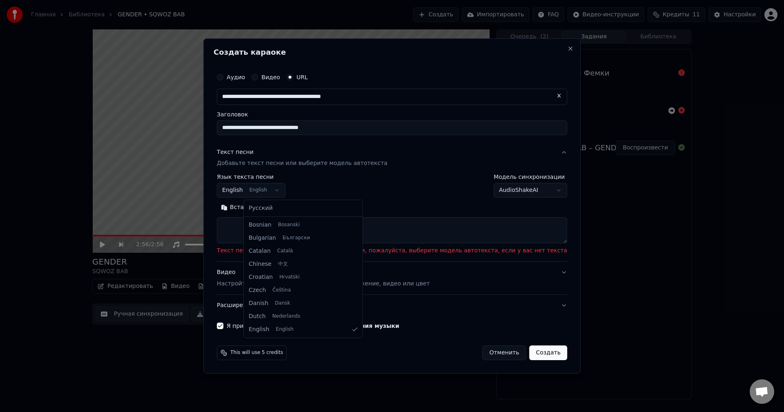
select select "**"
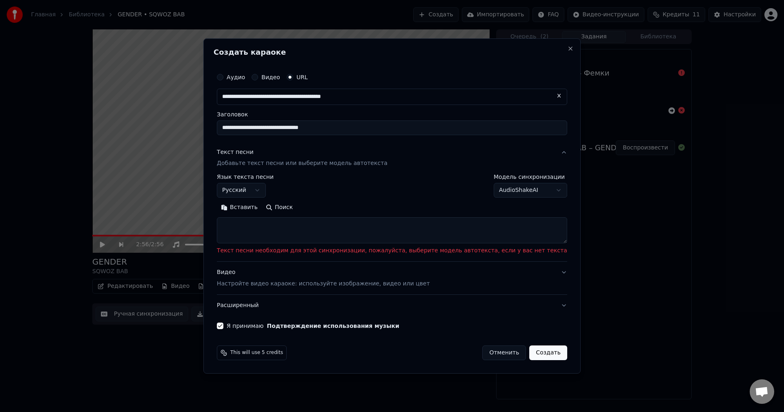
click at [311, 165] on p "Добавьте текст песни или выберите модель автотекста" at bounding box center [302, 164] width 171 height 8
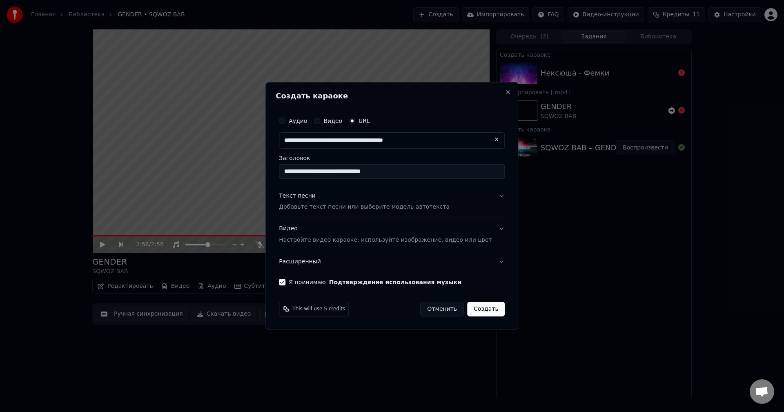
click at [319, 207] on p "Добавьте текст песни или выберите модель автотекста" at bounding box center [364, 207] width 171 height 8
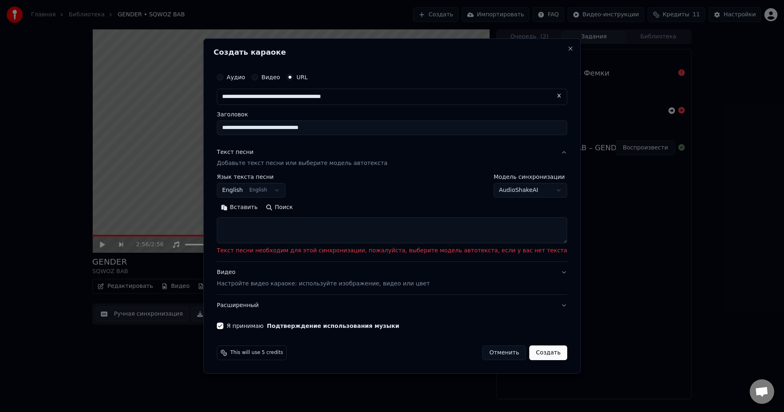
click at [286, 188] on body "**********" at bounding box center [392, 206] width 784 height 412
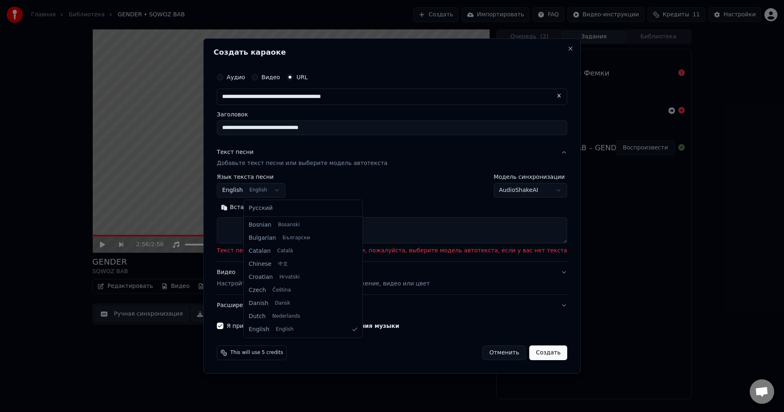
select select "**"
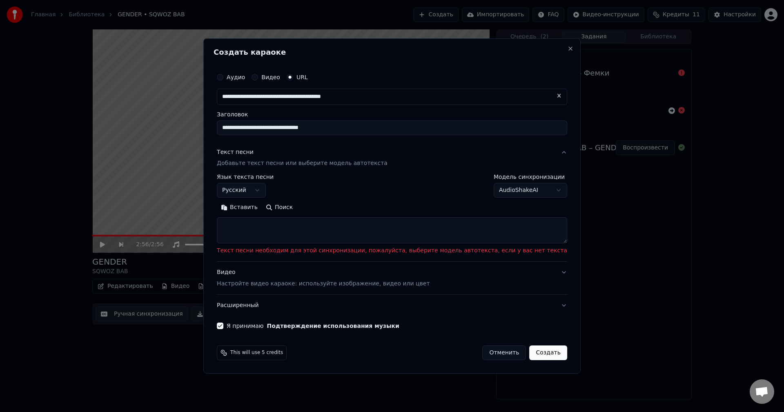
click at [505, 194] on body "**********" at bounding box center [392, 206] width 784 height 412
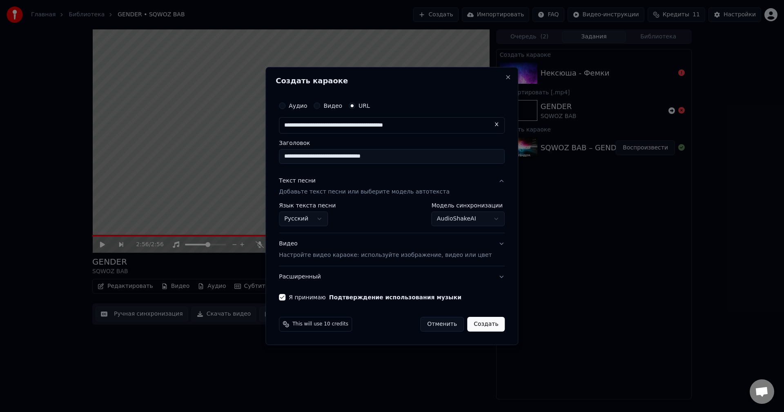
click at [452, 224] on body "**********" at bounding box center [392, 206] width 784 height 412
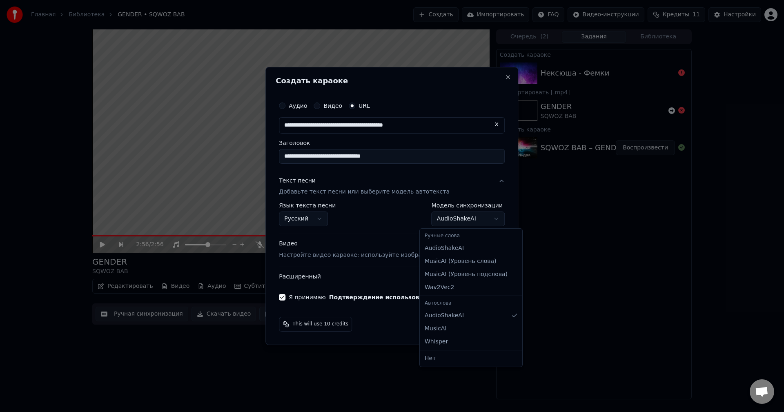
select select "**********"
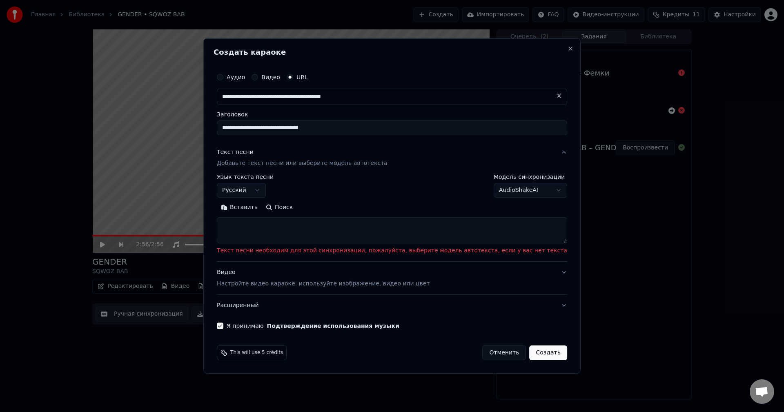
click at [297, 206] on button "Поиск" at bounding box center [279, 207] width 35 height 13
click at [300, 227] on textarea at bounding box center [392, 231] width 350 height 26
paste textarea "**********"
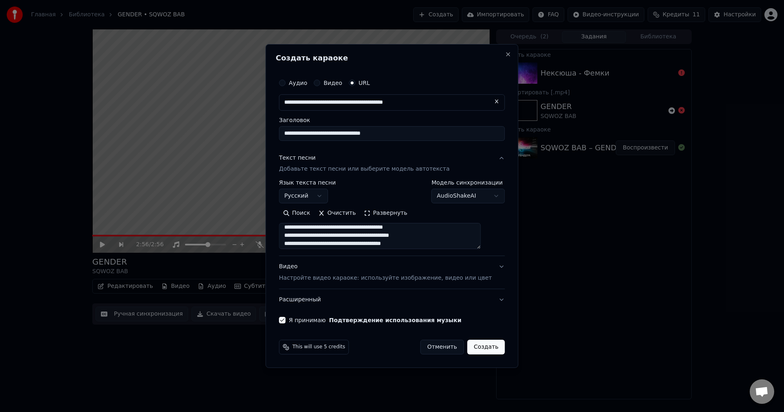
scroll to position [123, 0]
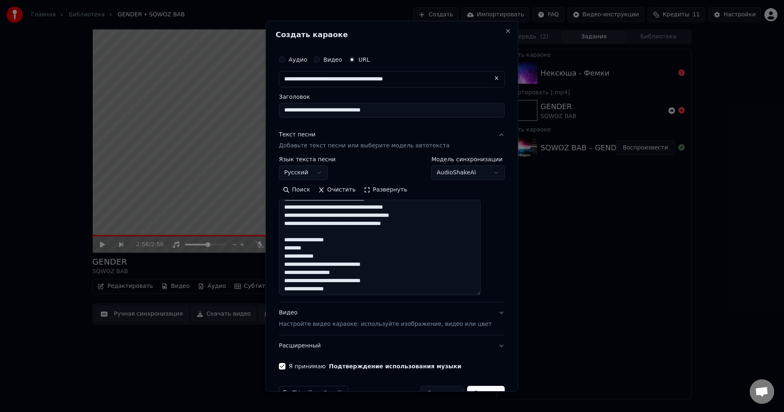
drag, startPoint x: 490, startPoint y: 245, endPoint x: 482, endPoint y: 291, distance: 46.8
click at [481, 291] on textarea at bounding box center [380, 248] width 202 height 96
drag, startPoint x: 328, startPoint y: 242, endPoint x: 290, endPoint y: 244, distance: 38.8
click at [290, 244] on textarea at bounding box center [380, 248] width 202 height 96
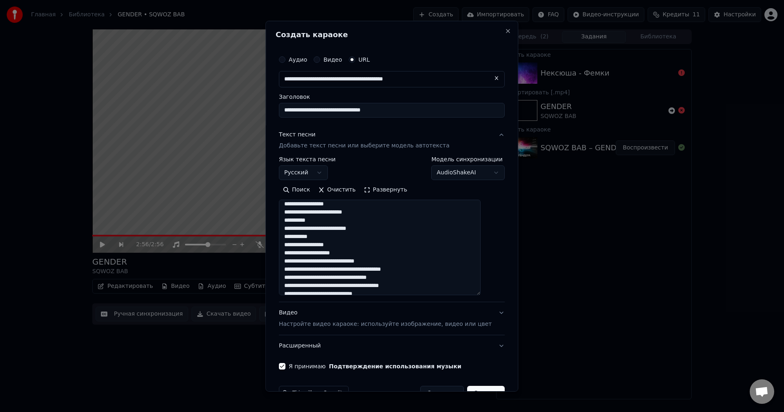
scroll to position [204, 0]
drag, startPoint x: 391, startPoint y: 265, endPoint x: 281, endPoint y: 266, distance: 109.9
click at [281, 266] on div "**********" at bounding box center [392, 205] width 253 height 371
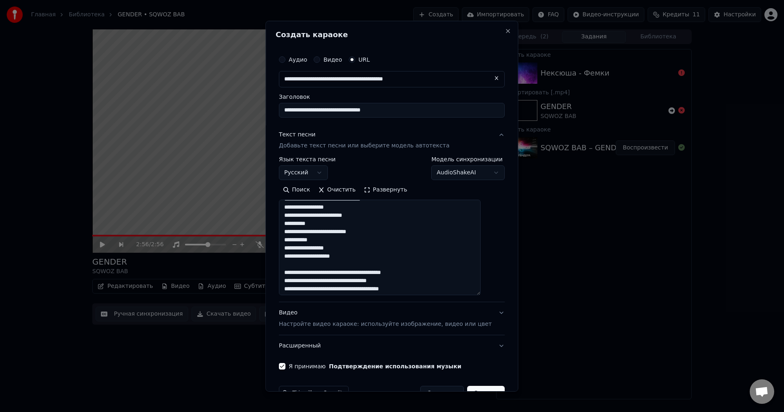
drag, startPoint x: 302, startPoint y: 266, endPoint x: 285, endPoint y: 208, distance: 60.0
click at [285, 208] on div "**********" at bounding box center [392, 210] width 232 height 325
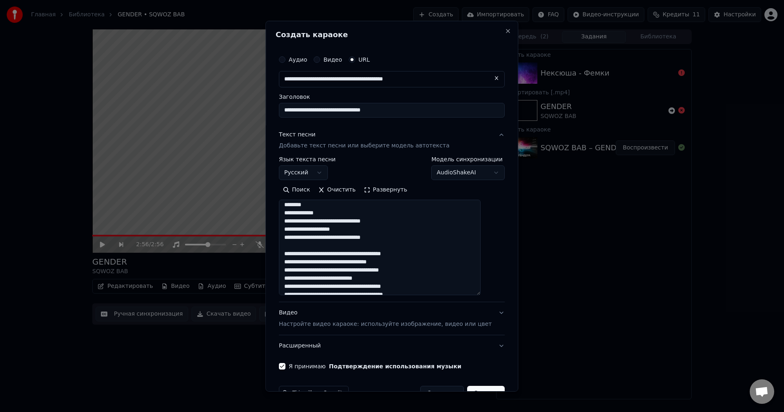
scroll to position [163, 0]
drag, startPoint x: 380, startPoint y: 240, endPoint x: 280, endPoint y: 235, distance: 100.6
click at [280, 235] on div "**********" at bounding box center [392, 205] width 253 height 371
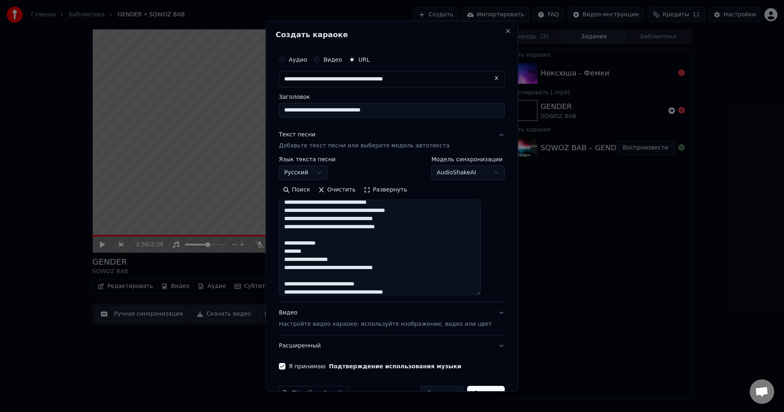
scroll to position [286, 0]
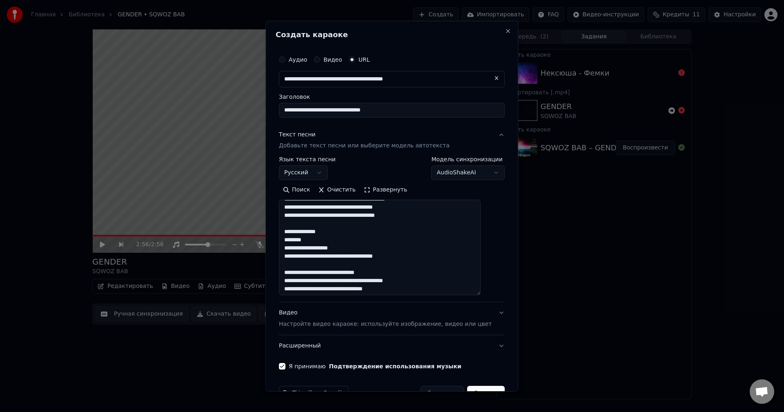
drag, startPoint x: 330, startPoint y: 230, endPoint x: 287, endPoint y: 234, distance: 43.1
click at [287, 234] on div "**********" at bounding box center [392, 210] width 232 height 325
drag, startPoint x: 357, startPoint y: 267, endPoint x: 283, endPoint y: 264, distance: 73.6
click at [283, 264] on div "**********" at bounding box center [392, 205] width 253 height 371
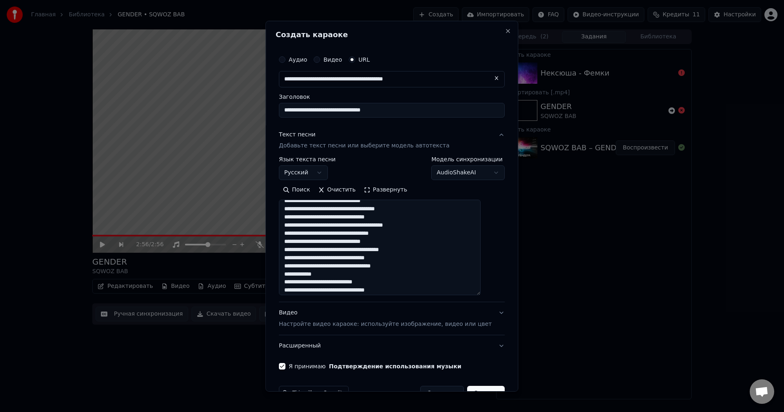
scroll to position [442, 0]
drag, startPoint x: 330, startPoint y: 275, endPoint x: 273, endPoint y: 274, distance: 56.8
click at [273, 274] on body "**********" at bounding box center [392, 206] width 784 height 412
click at [327, 269] on textarea at bounding box center [380, 248] width 202 height 96
click at [320, 273] on textarea at bounding box center [380, 248] width 202 height 96
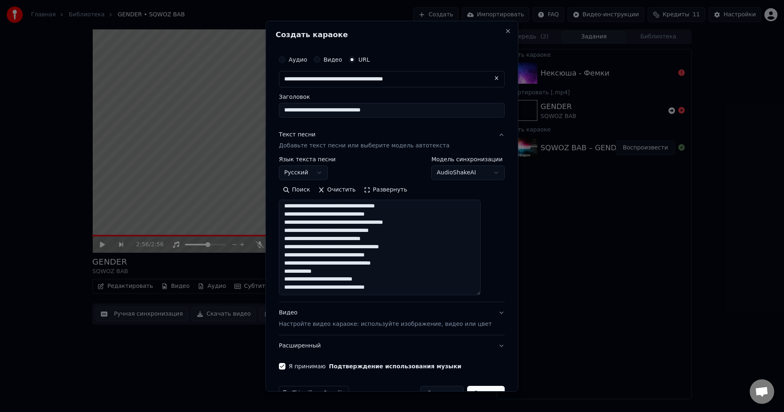
drag, startPoint x: 340, startPoint y: 270, endPoint x: 283, endPoint y: 272, distance: 57.3
click at [283, 272] on div "**********" at bounding box center [392, 205] width 253 height 371
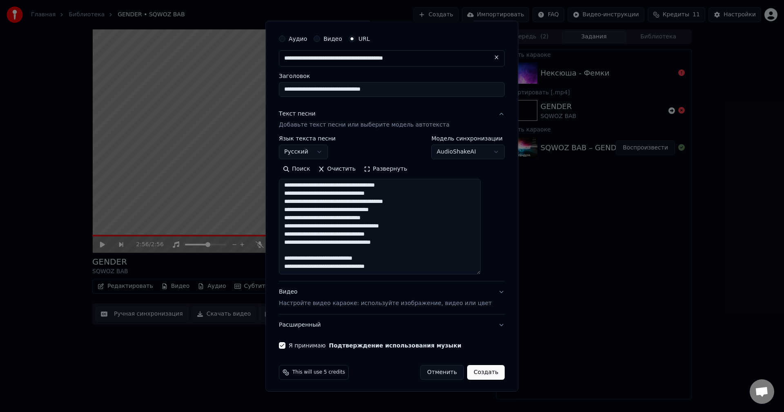
scroll to position [22, 0]
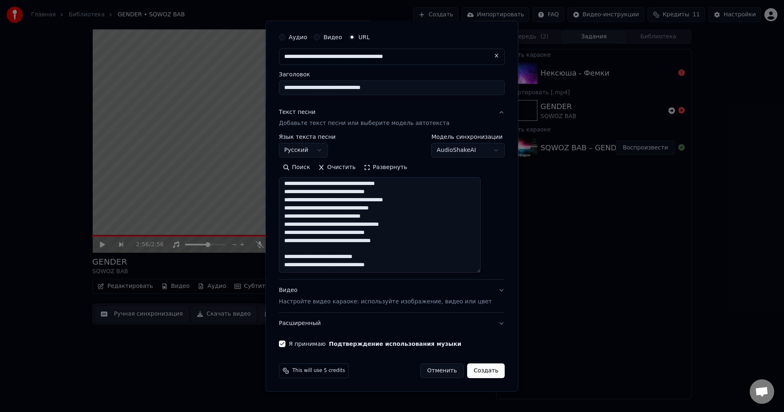
type textarea "**********"
click at [475, 366] on button "Создать" at bounding box center [486, 371] width 38 height 15
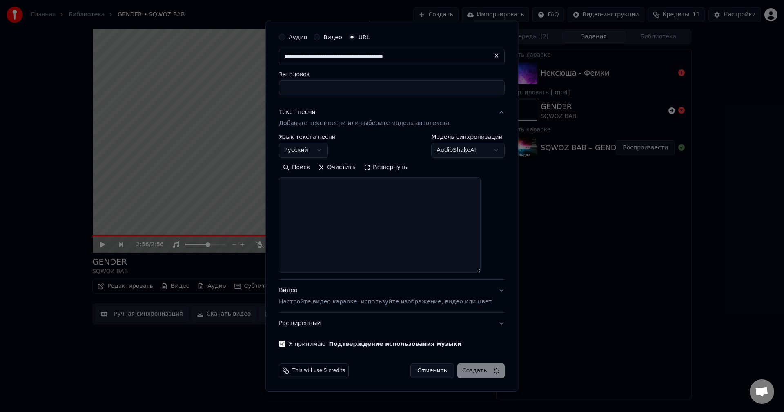
select select
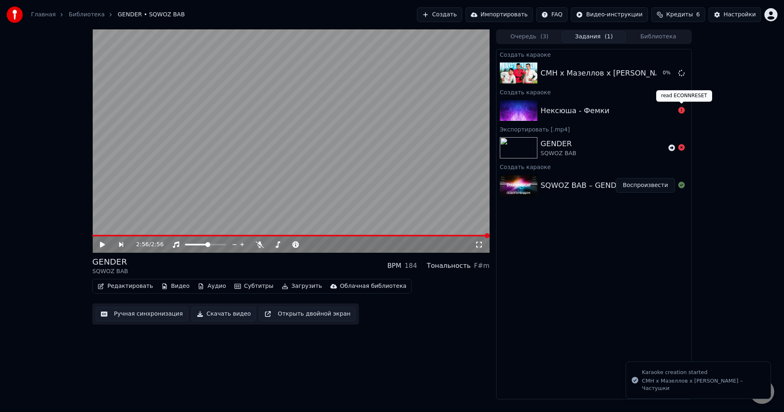
click at [681, 109] on icon at bounding box center [681, 110] width 7 height 7
click at [593, 113] on div "Нексюша - Фемки" at bounding box center [575, 110] width 69 height 11
click at [680, 110] on icon at bounding box center [681, 110] width 7 height 7
click at [588, 109] on div "Нексюша - Фемки" at bounding box center [575, 110] width 69 height 11
click at [680, 109] on icon at bounding box center [681, 110] width 7 height 7
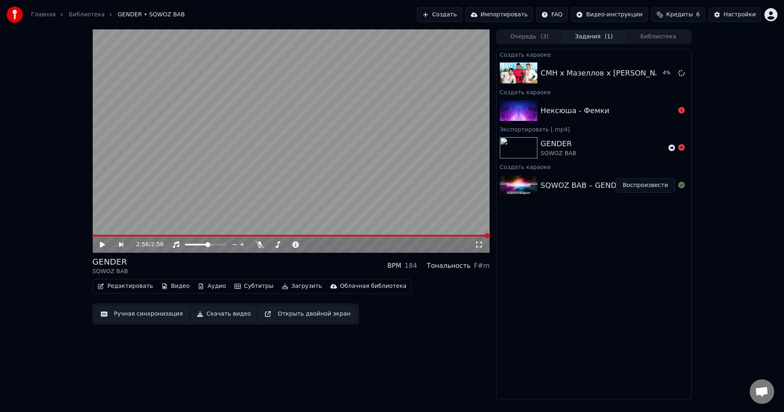
click at [592, 109] on div "Нексюша - Фемки" at bounding box center [575, 110] width 69 height 11
click at [649, 71] on button "Воспроизвести" at bounding box center [645, 73] width 59 height 15
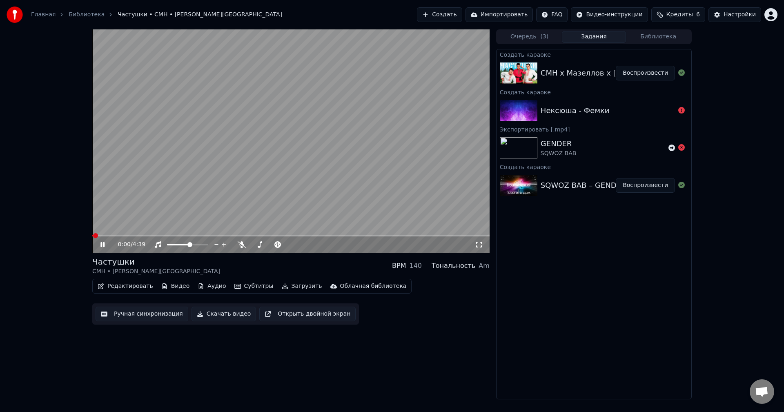
click at [318, 178] on video at bounding box center [290, 140] width 397 height 223
click at [101, 244] on icon at bounding box center [102, 245] width 5 height 6
click at [102, 235] on span at bounding box center [290, 236] width 397 height 2
click at [118, 235] on span at bounding box center [290, 236] width 397 height 2
click at [100, 245] on icon at bounding box center [108, 244] width 19 height 7
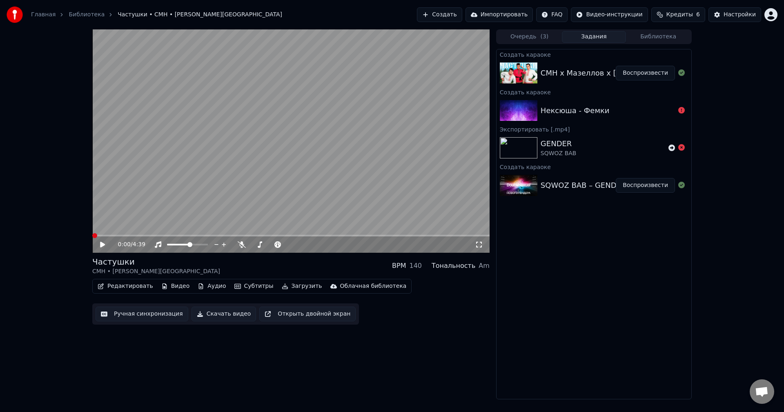
click at [92, 237] on span at bounding box center [94, 235] width 5 height 5
drag, startPoint x: 480, startPoint y: 248, endPoint x: 480, endPoint y: 257, distance: 9.4
click at [480, 248] on icon at bounding box center [479, 244] width 8 height 7
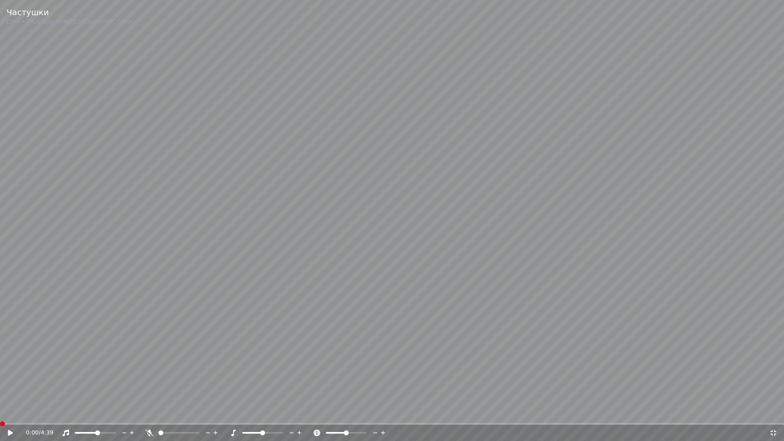
click at [775, 412] on icon at bounding box center [774, 433] width 6 height 6
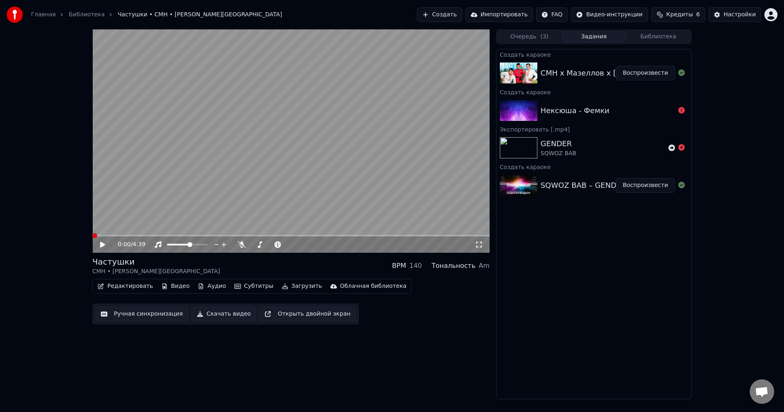
click at [480, 237] on span at bounding box center [290, 236] width 397 height 2
click at [478, 245] on icon at bounding box center [479, 244] width 8 height 7
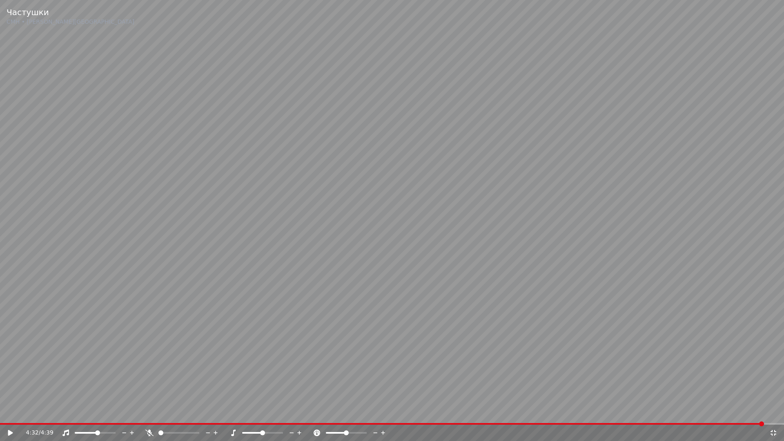
click at [0, 412] on video at bounding box center [392, 220] width 784 height 441
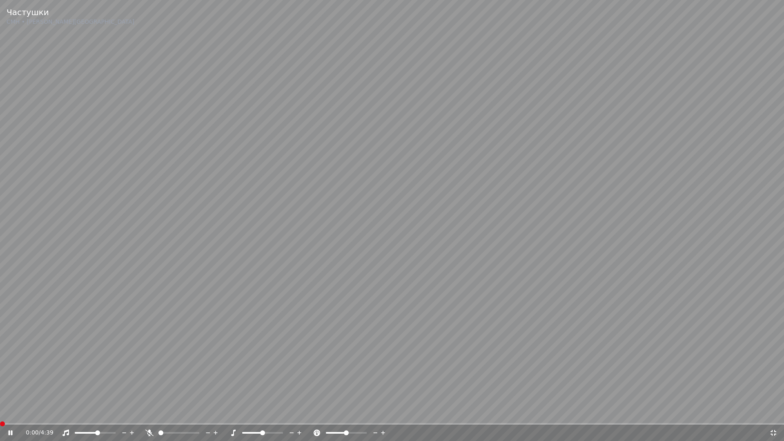
click at [0, 412] on span at bounding box center [0, 424] width 0 height 2
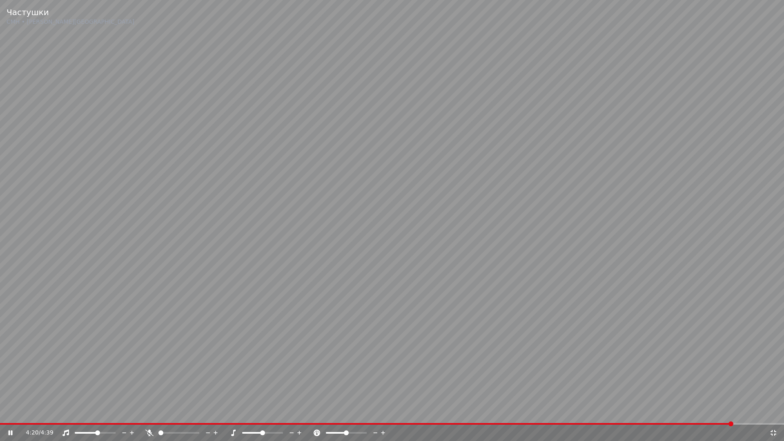
click at [774, 412] on icon at bounding box center [774, 433] width 8 height 7
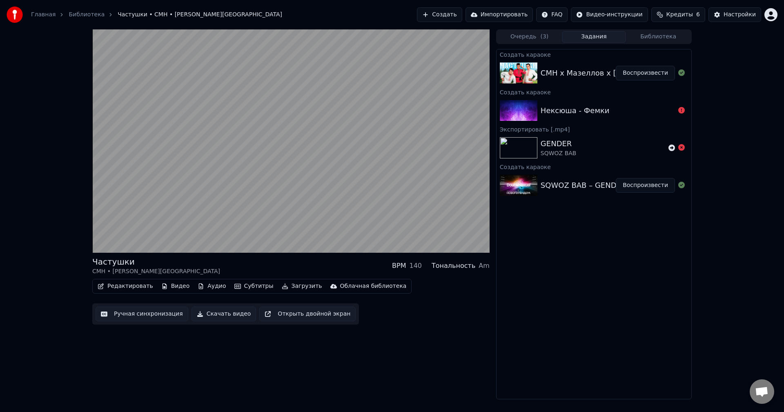
click at [739, 269] on div "Частушки [PERSON_NAME] BPM 140 Тональность Am Редактировать Видео Аудио Субтитр…" at bounding box center [392, 214] width 784 height 370
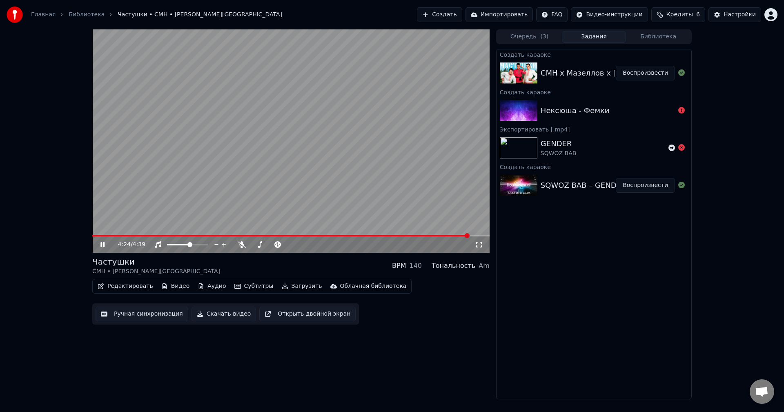
click at [214, 146] on video at bounding box center [290, 140] width 397 height 223
click at [620, 108] on div "Нексюша - Фемки" at bounding box center [608, 110] width 134 height 11
click at [680, 108] on icon at bounding box center [681, 110] width 7 height 7
click at [462, 18] on button "Создать" at bounding box center [439, 14] width 45 height 15
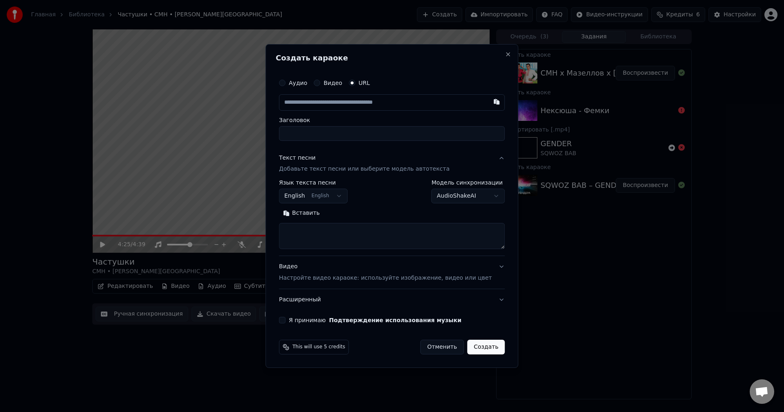
click at [286, 82] on button "Аудио" at bounding box center [282, 83] width 7 height 7
click at [356, 97] on div "Выбрать файл Нет выбранного файла" at bounding box center [392, 103] width 226 height 16
type input "**********"
click at [335, 194] on body "Главная Библиотека Частушки • CMH • Мазеллов • Братишкин Создать Импортировать …" at bounding box center [392, 206] width 784 height 412
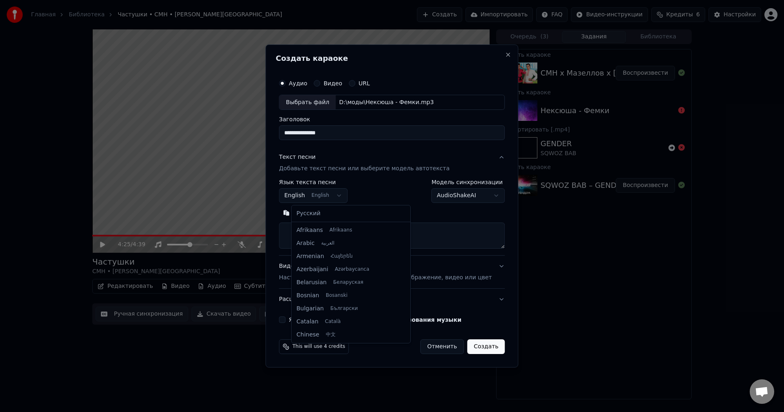
scroll to position [65, 0]
select select "**"
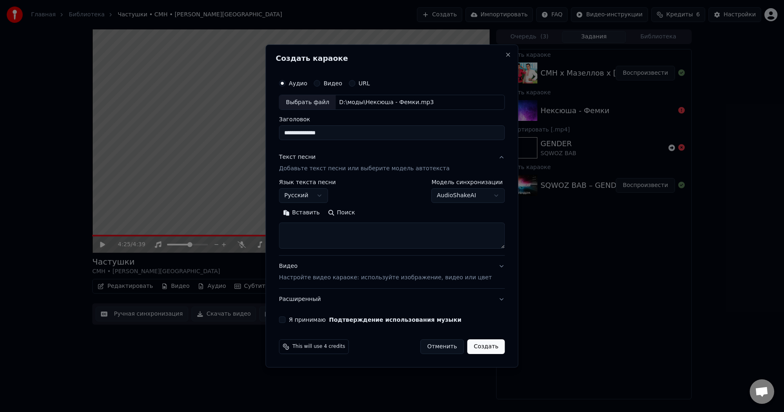
click at [355, 212] on button "Поиск" at bounding box center [341, 213] width 35 height 13
type textarea "**********"
click at [299, 273] on div "Видео Настройте видео караоке: используйте изображение, видео или цвет" at bounding box center [385, 273] width 213 height 20
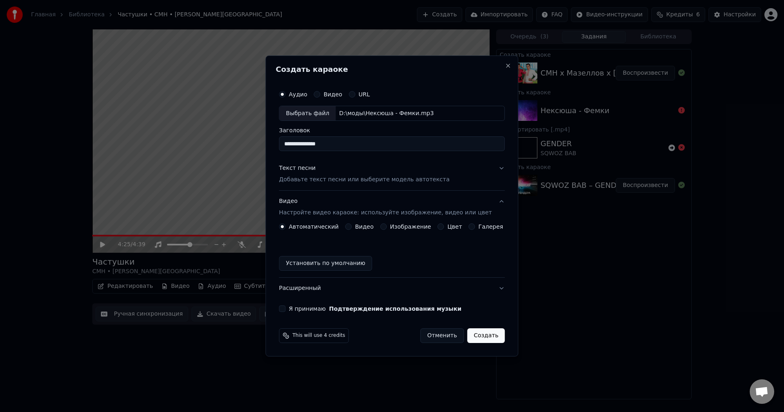
click at [490, 337] on button "Создать" at bounding box center [486, 335] width 38 height 15
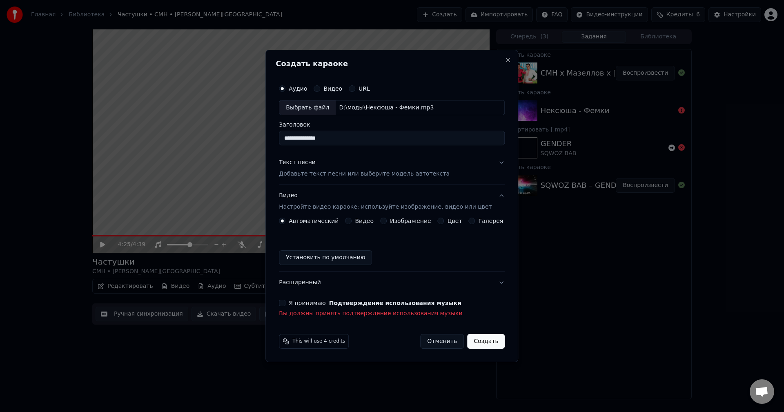
click at [286, 303] on button "Я принимаю Подтверждение использования музыки" at bounding box center [282, 303] width 7 height 7
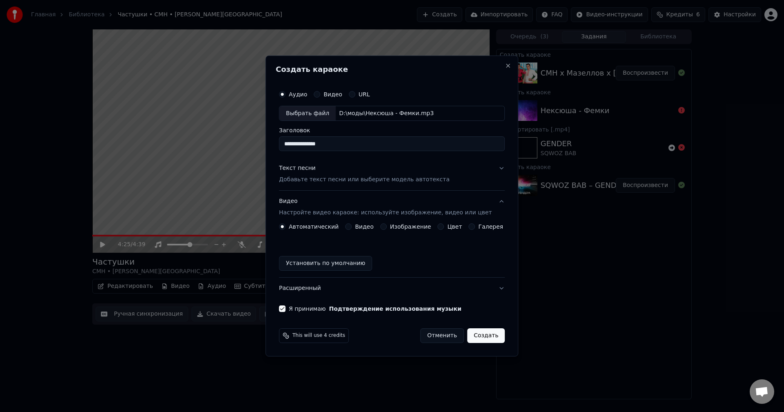
click at [479, 333] on button "Создать" at bounding box center [486, 335] width 38 height 15
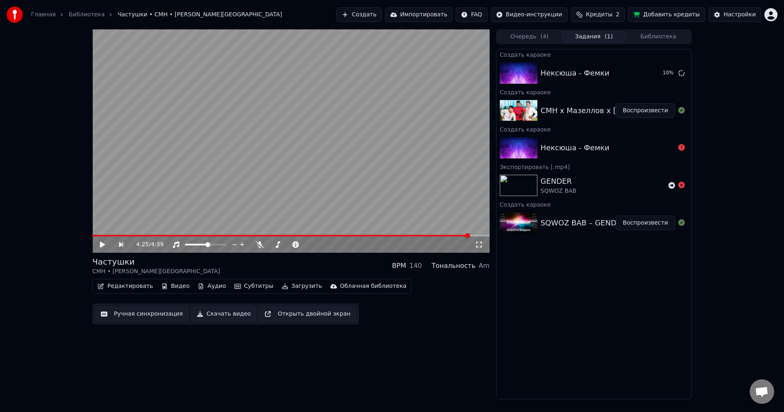
click at [553, 110] on div "CMH x Мазеллов x [PERSON_NAME] – Частушки" at bounding box center [631, 110] width 180 height 11
click at [179, 237] on span at bounding box center [280, 236] width 377 height 2
click at [104, 245] on icon at bounding box center [102, 245] width 5 height 6
click at [192, 245] on span at bounding box center [188, 245] width 7 height 2
click at [252, 232] on video at bounding box center [290, 140] width 397 height 223
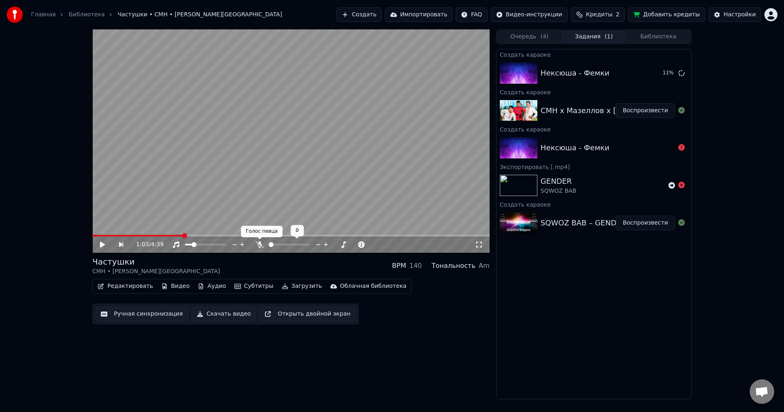
click at [262, 234] on div "Голос певца [PERSON_NAME] певца" at bounding box center [262, 231] width 42 height 11
click at [259, 235] on span at bounding box center [290, 236] width 397 height 2
click at [103, 245] on icon at bounding box center [102, 245] width 5 height 6
click at [317, 236] on span at bounding box center [290, 236] width 397 height 2
click at [326, 235] on span at bounding box center [290, 236] width 397 height 2
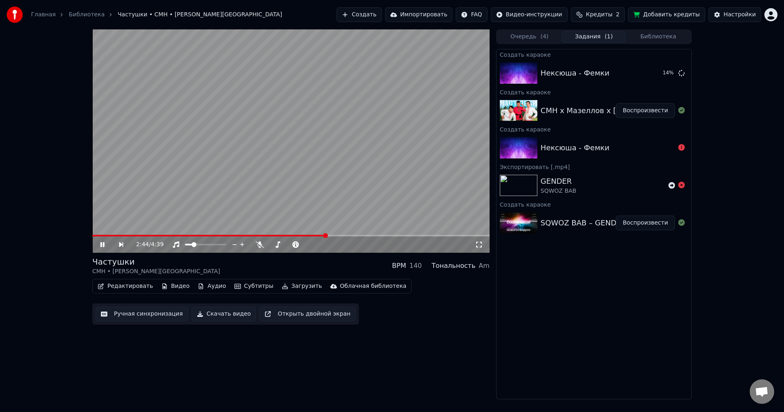
click at [105, 245] on icon at bounding box center [108, 244] width 19 height 7
click at [669, 72] on div "Нексюша - Фемки" at bounding box center [608, 72] width 134 height 11
click at [689, 72] on div "Нексюша - Фемки" at bounding box center [594, 73] width 195 height 28
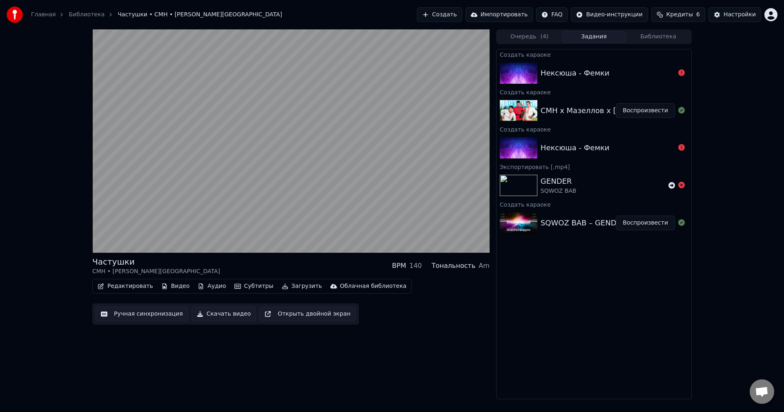
click at [510, 81] on img at bounding box center [519, 72] width 38 height 21
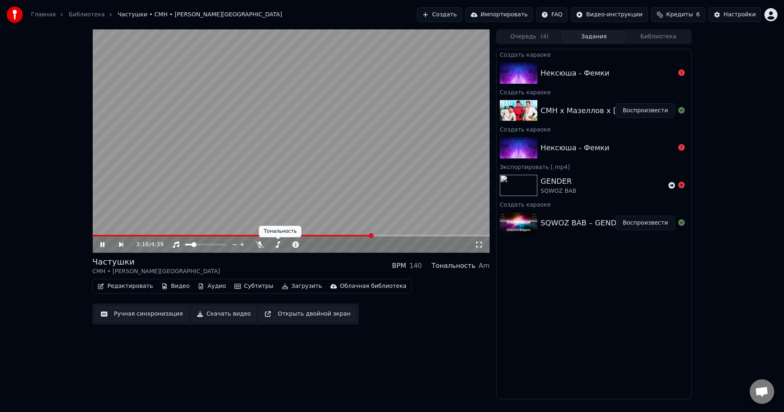
click at [269, 186] on video at bounding box center [290, 140] width 397 height 223
